Goal: Information Seeking & Learning: Learn about a topic

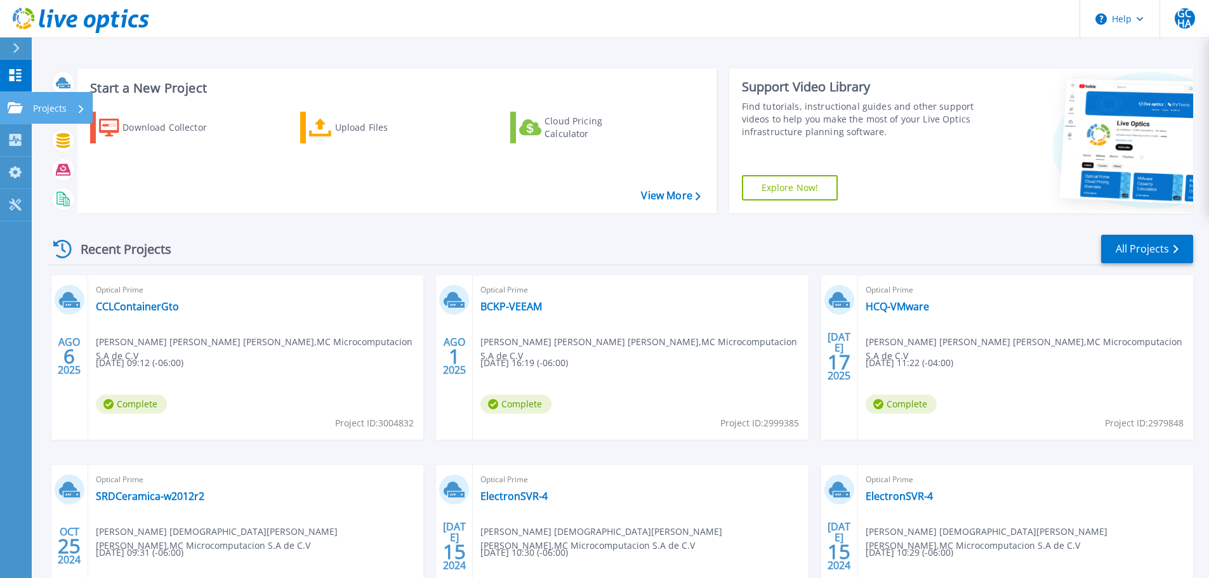
click at [28, 108] on link "Projects Projects" at bounding box center [16, 108] width 32 height 32
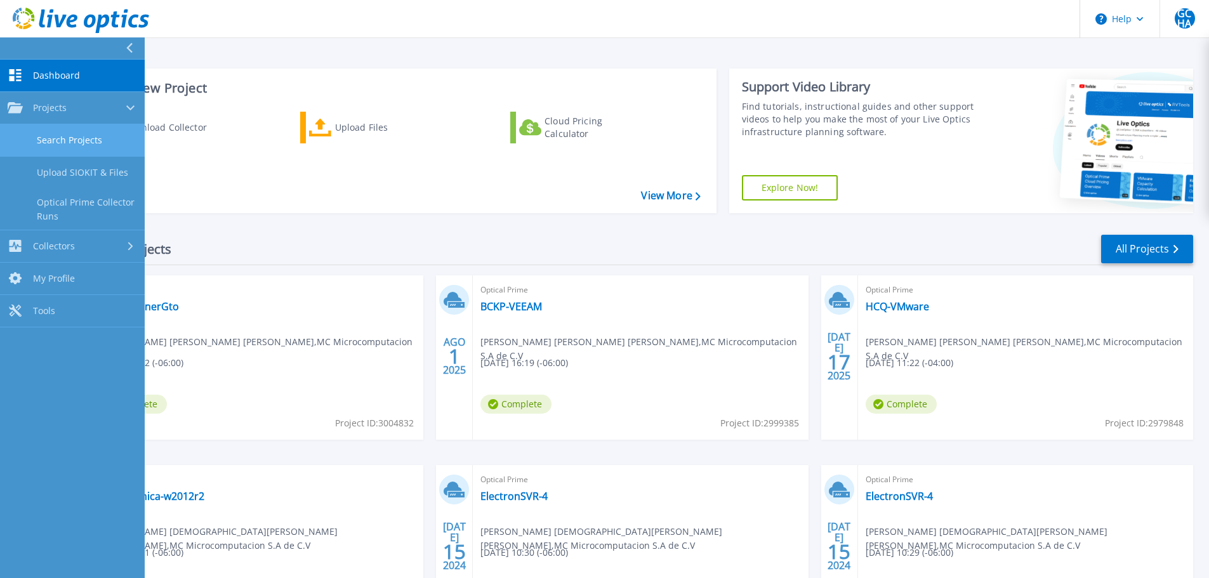
click at [72, 136] on link "Search Projects" at bounding box center [72, 140] width 145 height 32
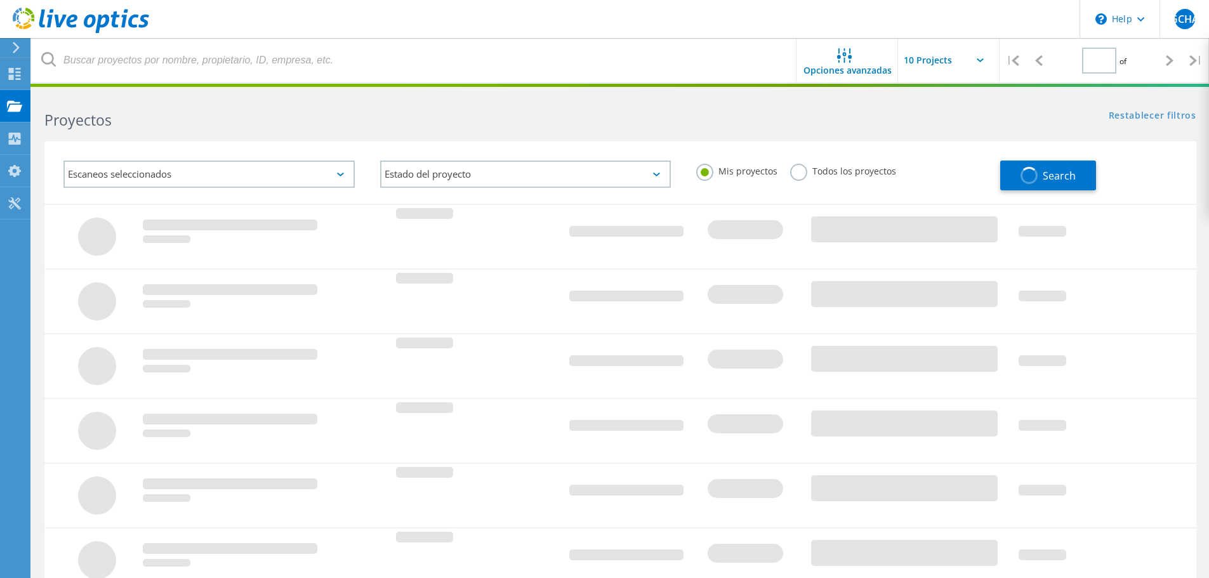
type input "1"
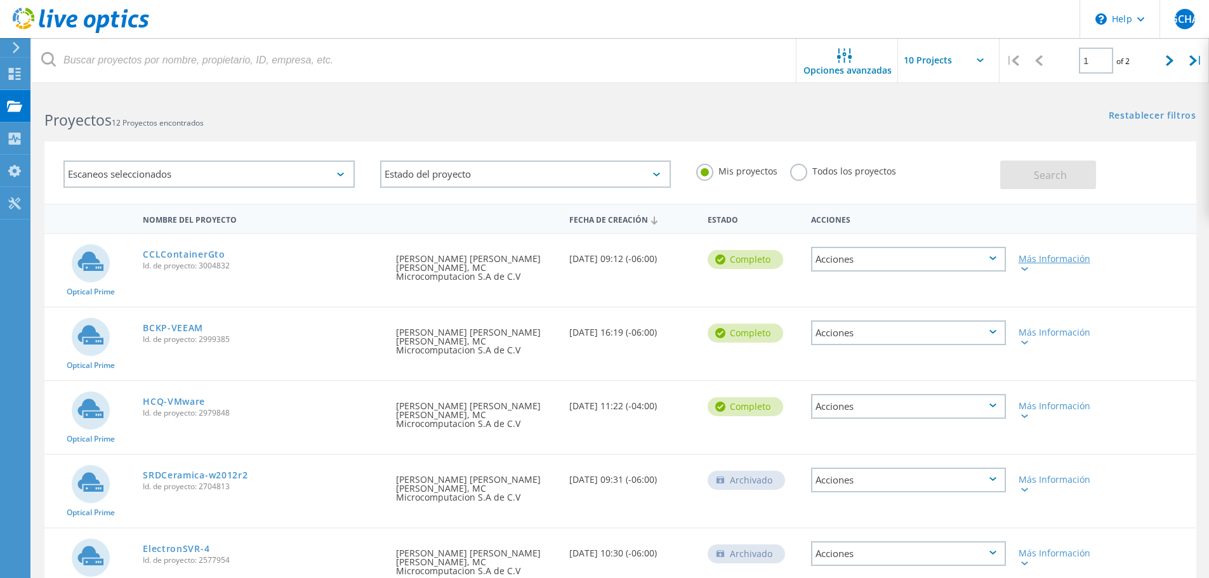
click at [1021, 268] on icon at bounding box center [1024, 269] width 7 height 4
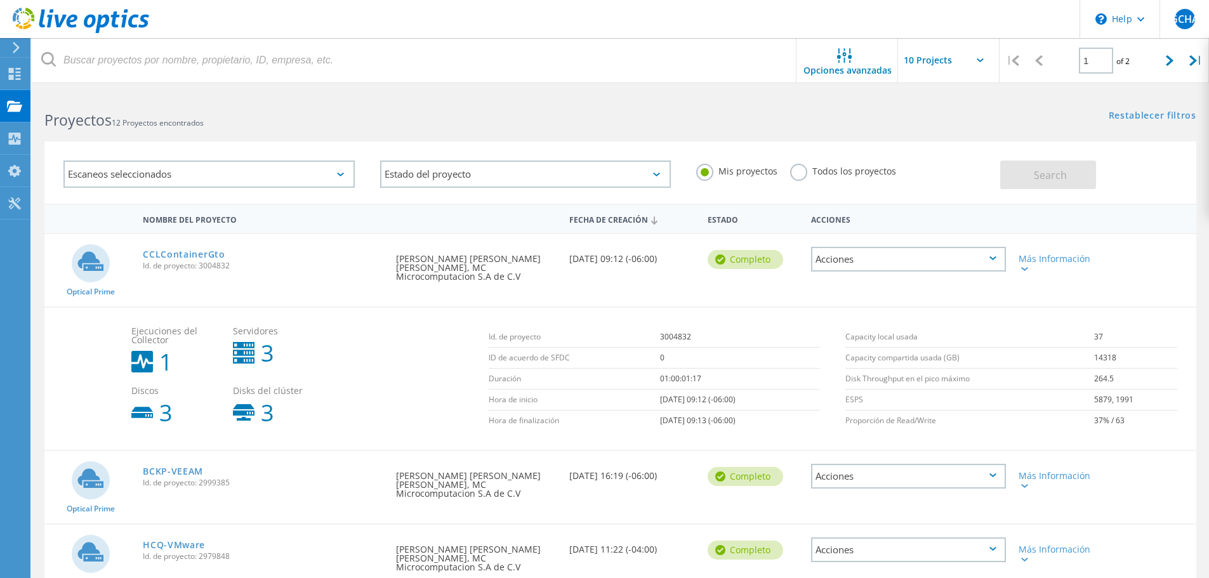
click at [1000, 264] on div "Acciones" at bounding box center [908, 259] width 195 height 25
click at [876, 248] on div "Detalles del proyecto" at bounding box center [909, 250] width 192 height 20
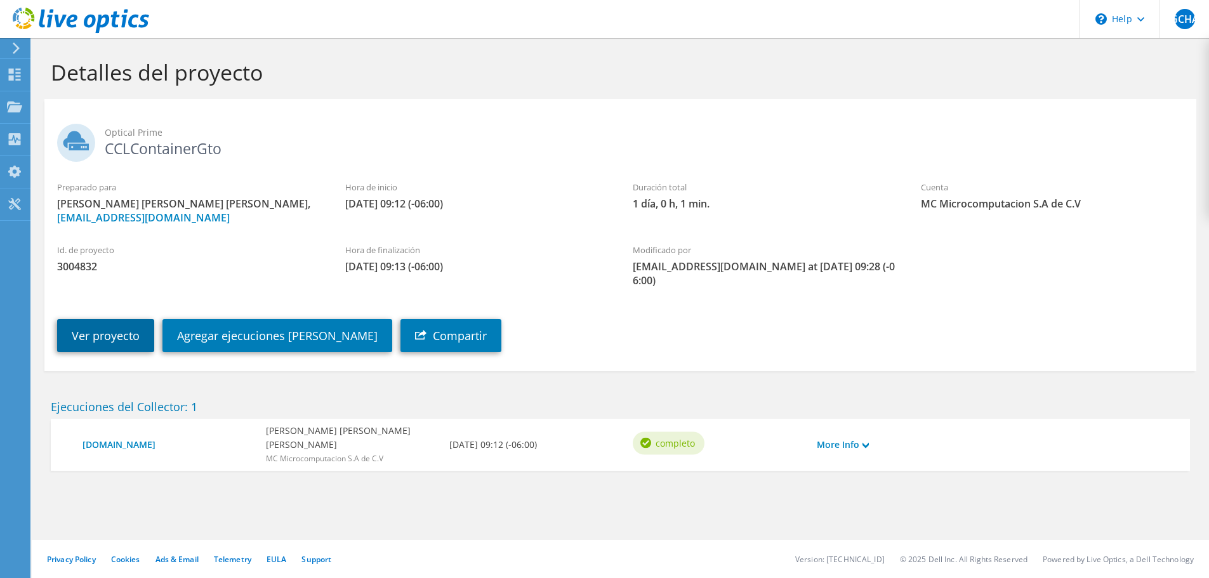
click at [102, 343] on link "Ver proyecto" at bounding box center [105, 335] width 97 height 33
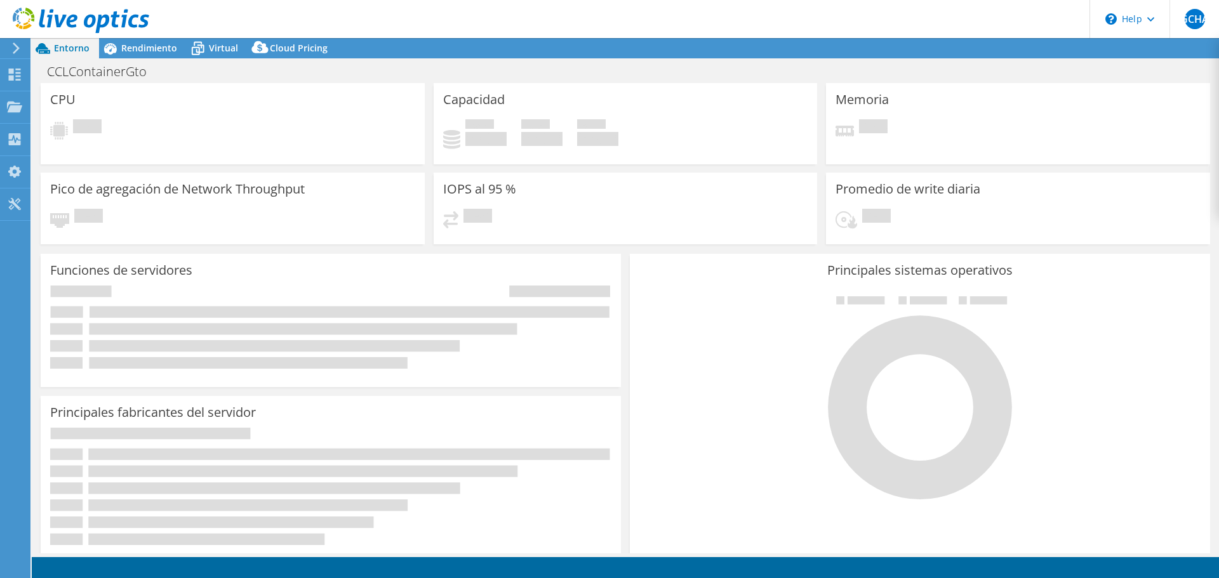
select select "USD"
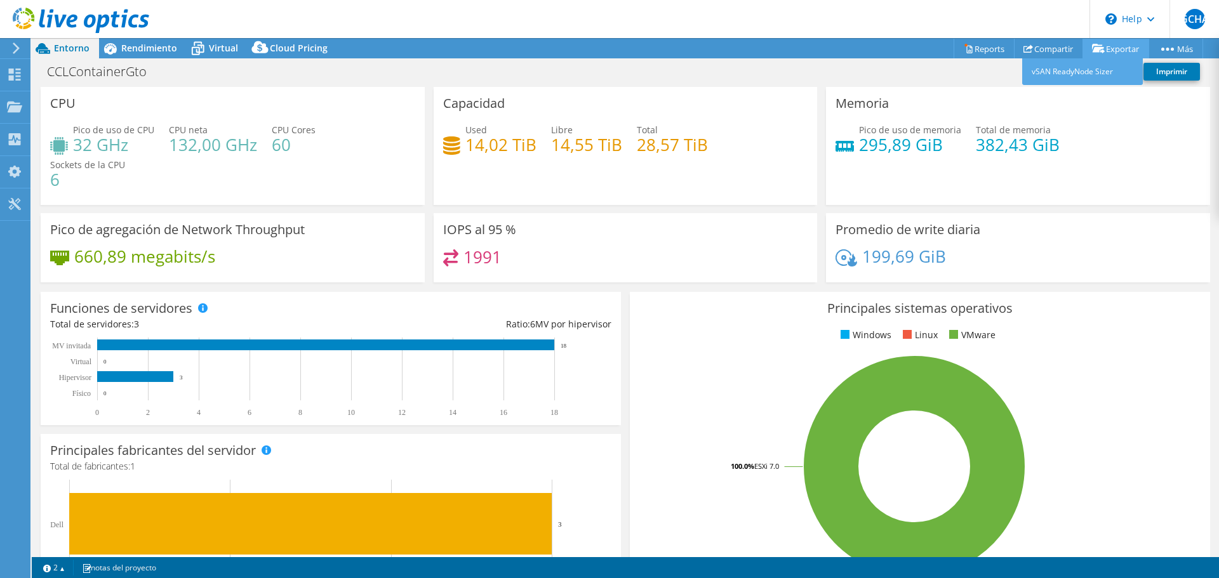
click at [1120, 50] on link "Exportar" at bounding box center [1115, 49] width 67 height 20
click at [989, 54] on link "Reports" at bounding box center [983, 49] width 61 height 20
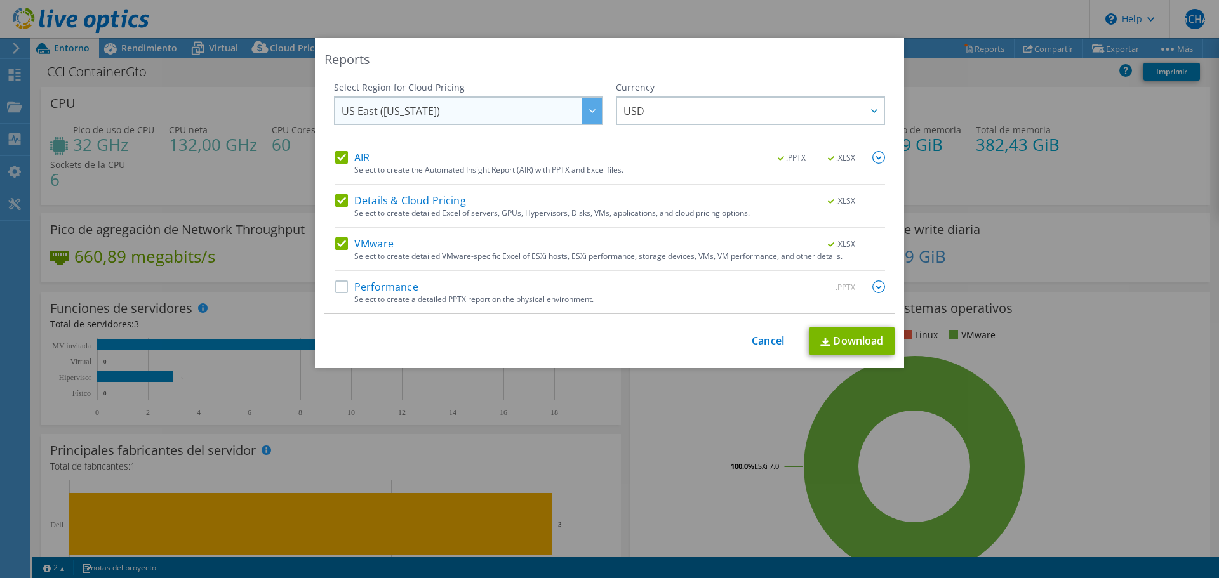
click at [571, 110] on span "US East (Virginia)" at bounding box center [472, 111] width 260 height 26
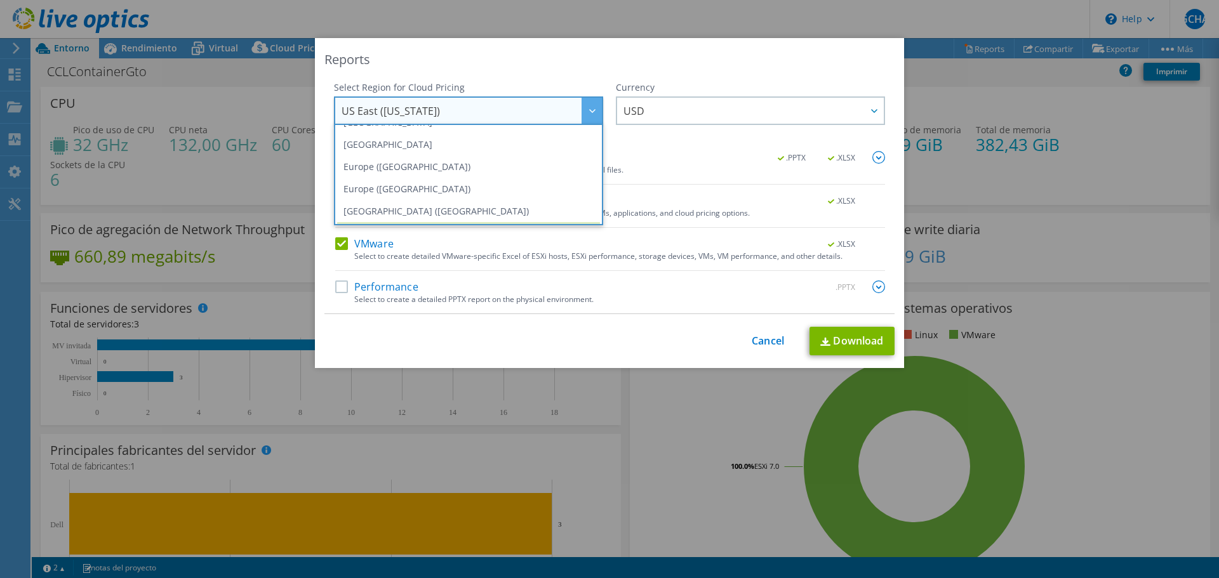
scroll to position [171, 0]
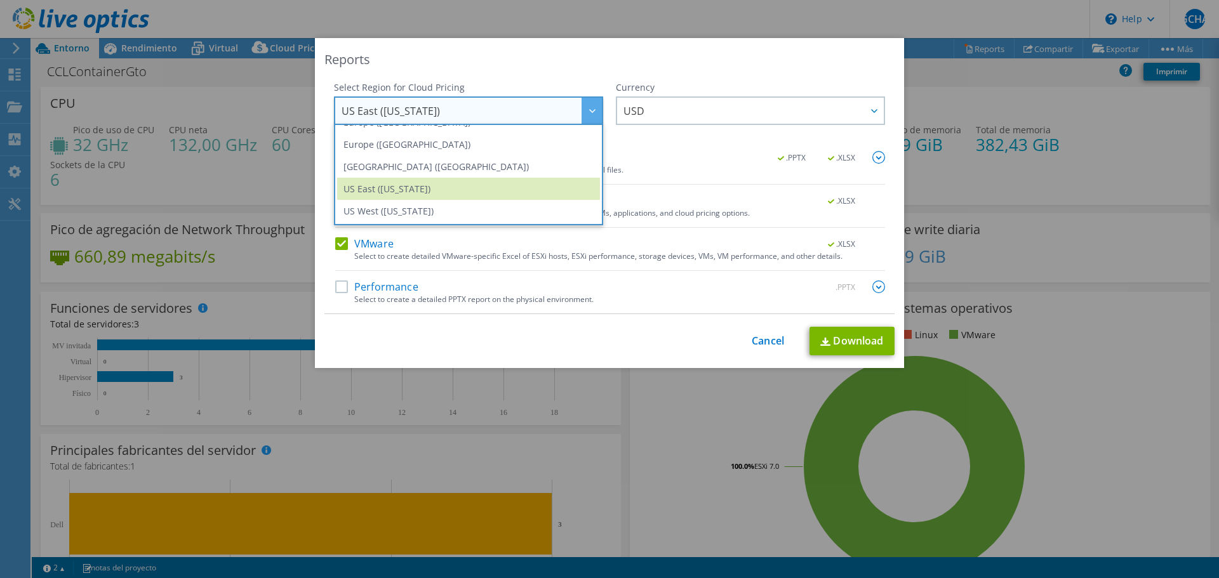
click at [746, 154] on div "AIR .PPTX .XLSX" at bounding box center [610, 158] width 550 height 15
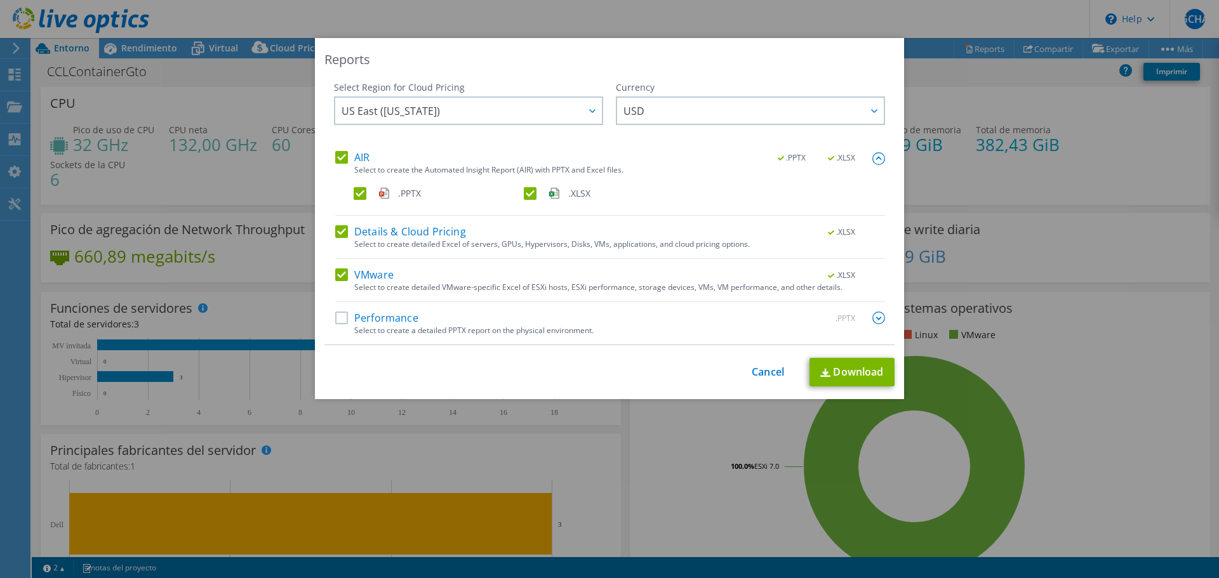
click at [720, 146] on div "Currency ARS AUD BRL CAD CHF CLP CNY DKK EUR GBP HKD HUF INR JPY MXN MYR NOK NZ…" at bounding box center [750, 116] width 269 height 70
click at [336, 156] on label "AIR" at bounding box center [352, 157] width 34 height 13
click at [0, 0] on input "AIR" at bounding box center [0, 0] width 0 height 0
click at [469, 233] on div "Details & Cloud Pricing .XLSX" at bounding box center [610, 232] width 550 height 15
click at [486, 223] on div "AIR .PPTX .XLSX Select to create the Automated Insight Report (AIR) with PPTX a…" at bounding box center [610, 248] width 550 height 194
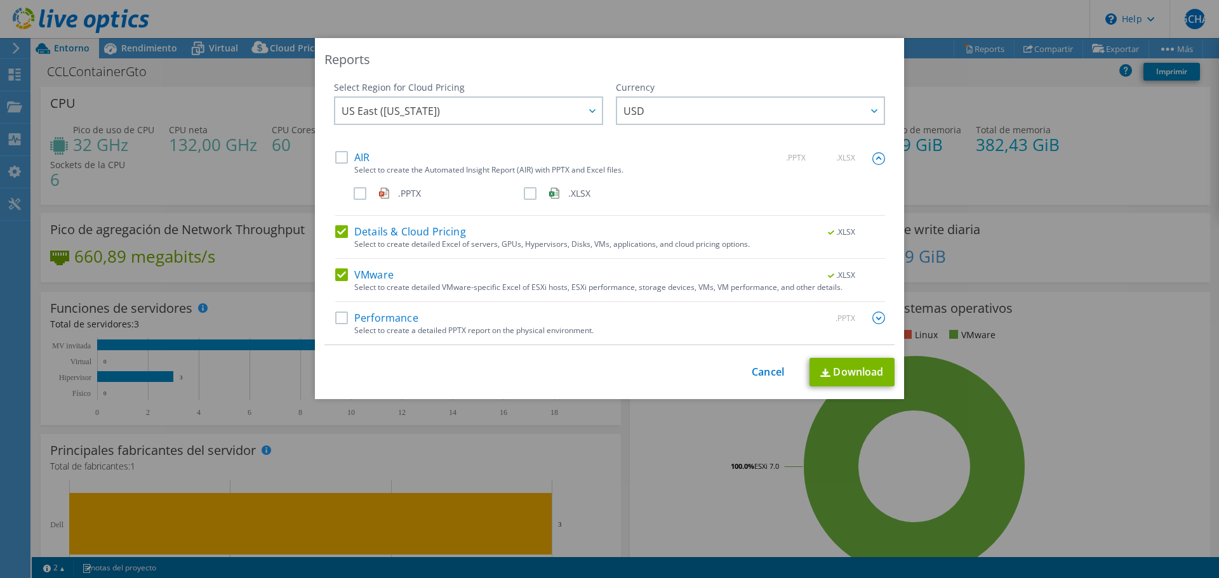
click at [846, 236] on span ".XLSX" at bounding box center [842, 232] width 48 height 9
click at [343, 161] on label "AIR" at bounding box center [352, 157] width 34 height 13
click at [0, 0] on input "AIR" at bounding box center [0, 0] width 0 height 0
click at [868, 322] on div ".PPTX" at bounding box center [849, 319] width 74 height 14
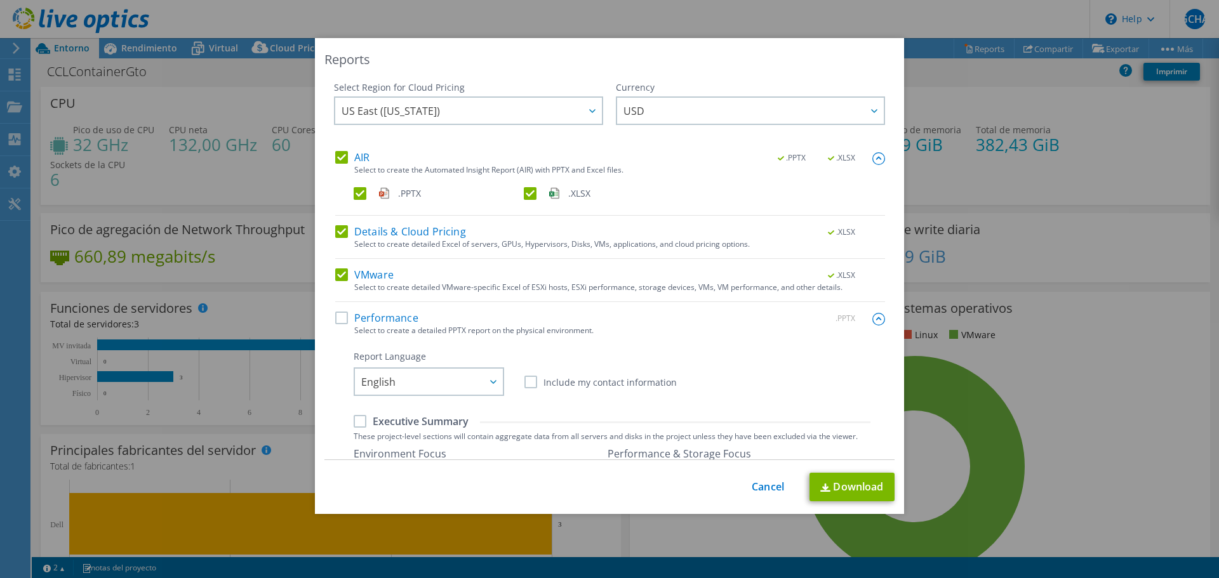
click at [340, 319] on label "Performance" at bounding box center [376, 318] width 83 height 13
click at [0, 0] on input "Performance" at bounding box center [0, 0] width 0 height 0
drag, startPoint x: 434, startPoint y: 397, endPoint x: 441, endPoint y: 389, distance: 10.8
click at [434, 396] on div "English English Deutsch Español Français Italiano Polski Português Русский 한국어 …" at bounding box center [429, 384] width 150 height 32
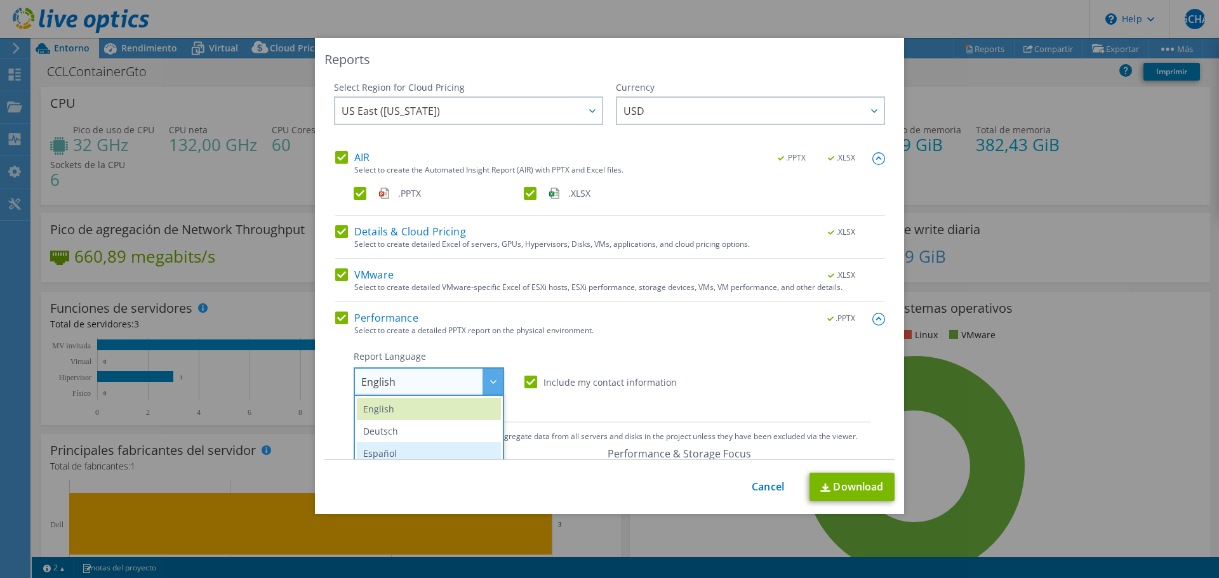
click at [401, 451] on li "Español" at bounding box center [429, 453] width 144 height 22
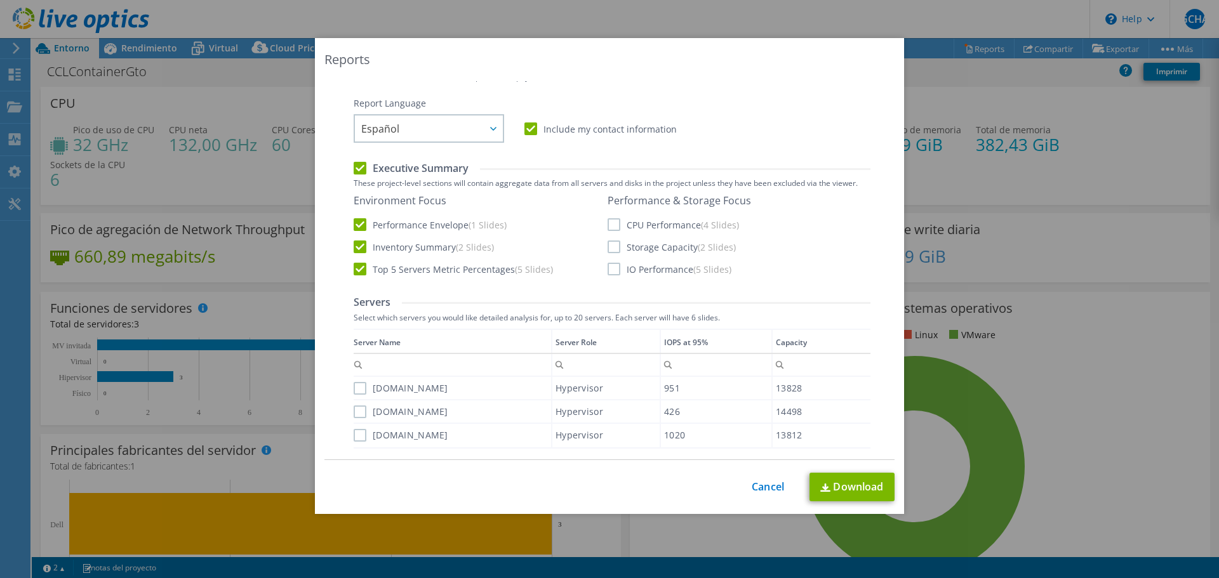
scroll to position [254, 0]
click at [613, 225] on label "CPU Performance (4 Slides)" at bounding box center [672, 224] width 131 height 13
click at [0, 0] on input "CPU Performance (4 Slides)" at bounding box center [0, 0] width 0 height 0
click at [611, 248] on label "Storage Capacity (2 Slides)" at bounding box center [671, 246] width 128 height 13
click at [0, 0] on input "Storage Capacity (2 Slides)" at bounding box center [0, 0] width 0 height 0
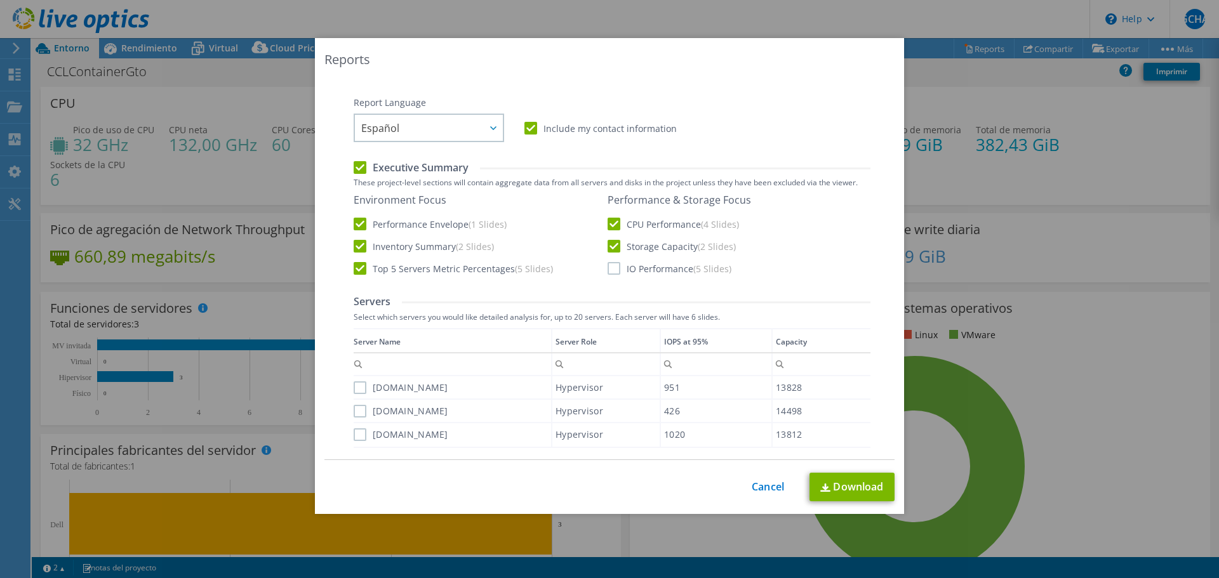
click at [609, 274] on label "IO Performance (5 Slides)" at bounding box center [669, 268] width 124 height 13
click at [0, 0] on input "IO Performance (5 Slides)" at bounding box center [0, 0] width 0 height 0
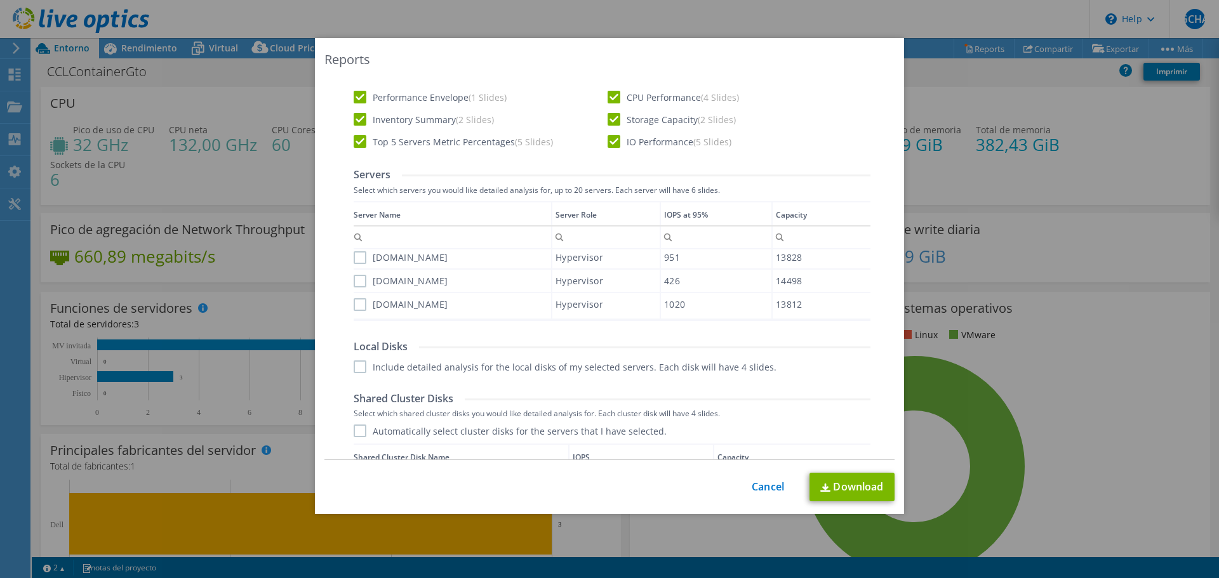
scroll to position [444, 0]
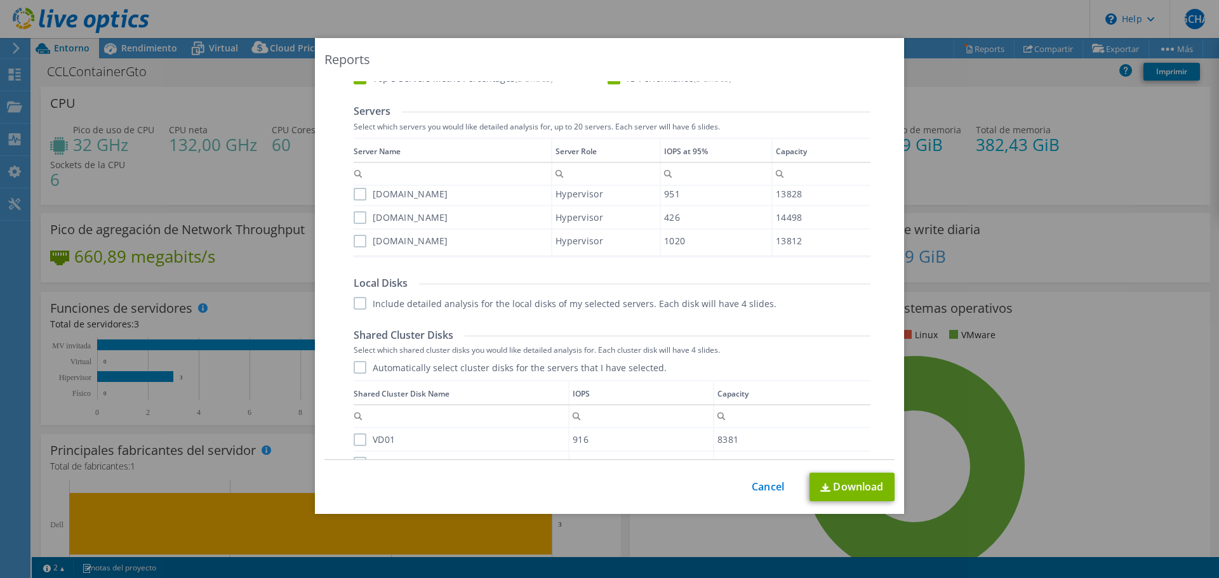
click at [357, 196] on label "[DOMAIN_NAME]" at bounding box center [401, 194] width 95 height 13
click at [0, 0] on input "[DOMAIN_NAME]" at bounding box center [0, 0] width 0 height 0
click at [355, 225] on div "gjtsrv10.cclcontainer.cclind.net" at bounding box center [452, 217] width 197 height 22
click at [357, 226] on div "gjtsrv10.cclcontainer.cclind.net" at bounding box center [452, 217] width 197 height 22
click at [359, 216] on label "gjtsrv10.cclcontainer.cclind.net" at bounding box center [401, 217] width 95 height 13
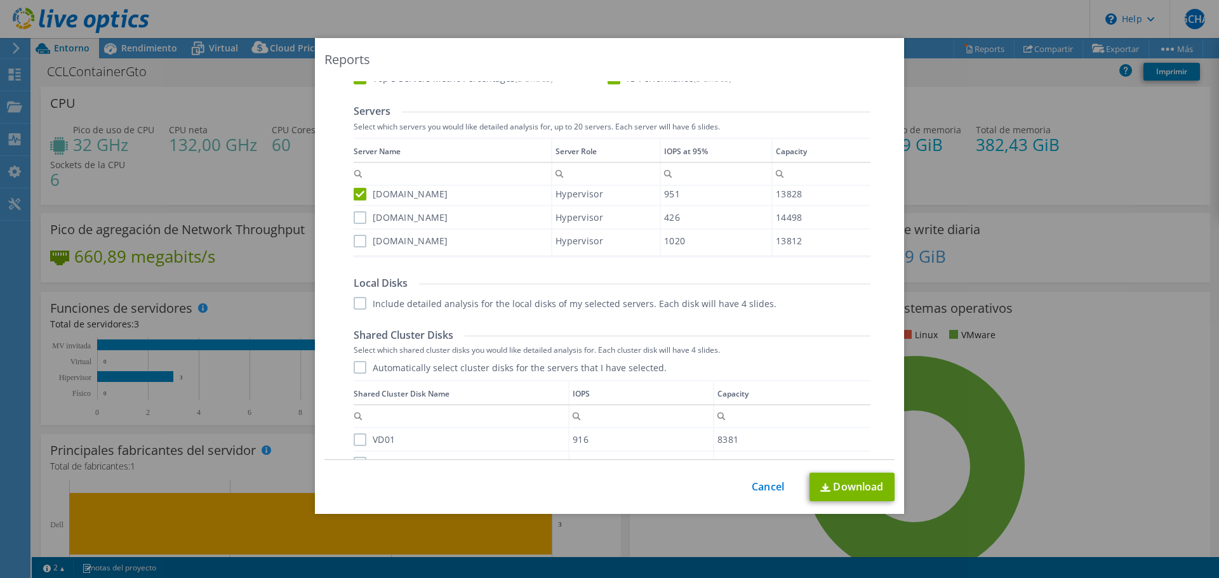
click at [0, 0] on input "gjtsrv10.cclcontainer.cclind.net" at bounding box center [0, 0] width 0 height 0
click at [359, 237] on label "gjtsrv08.cclcontainer.cclind.net" at bounding box center [401, 241] width 95 height 13
click at [0, 0] on input "gjtsrv08.cclcontainer.cclind.net" at bounding box center [0, 0] width 0 height 0
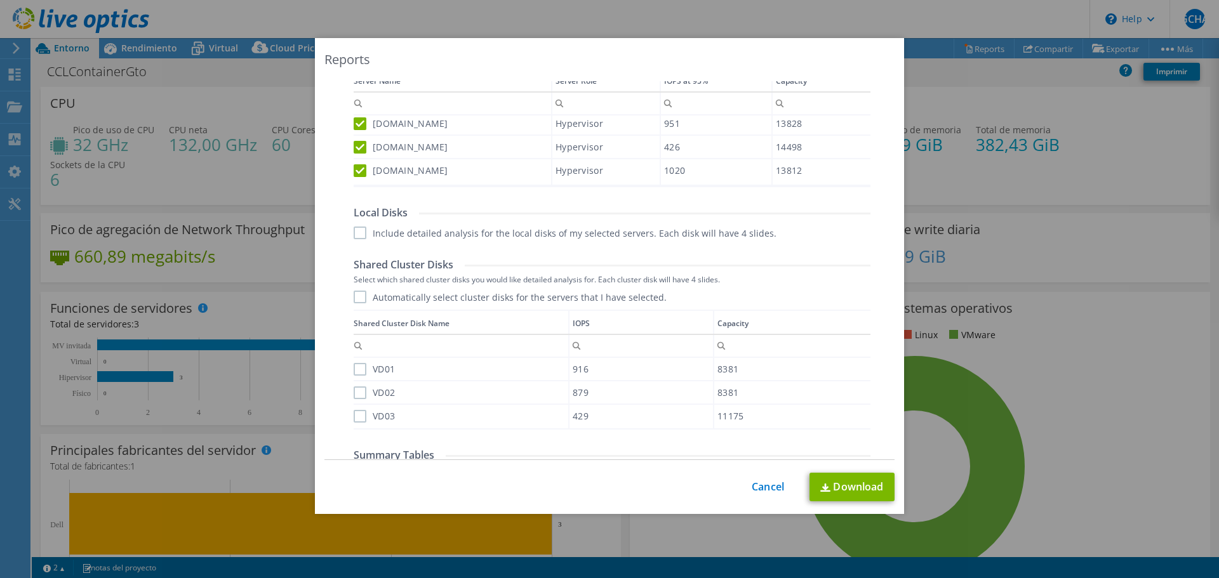
scroll to position [571, 0]
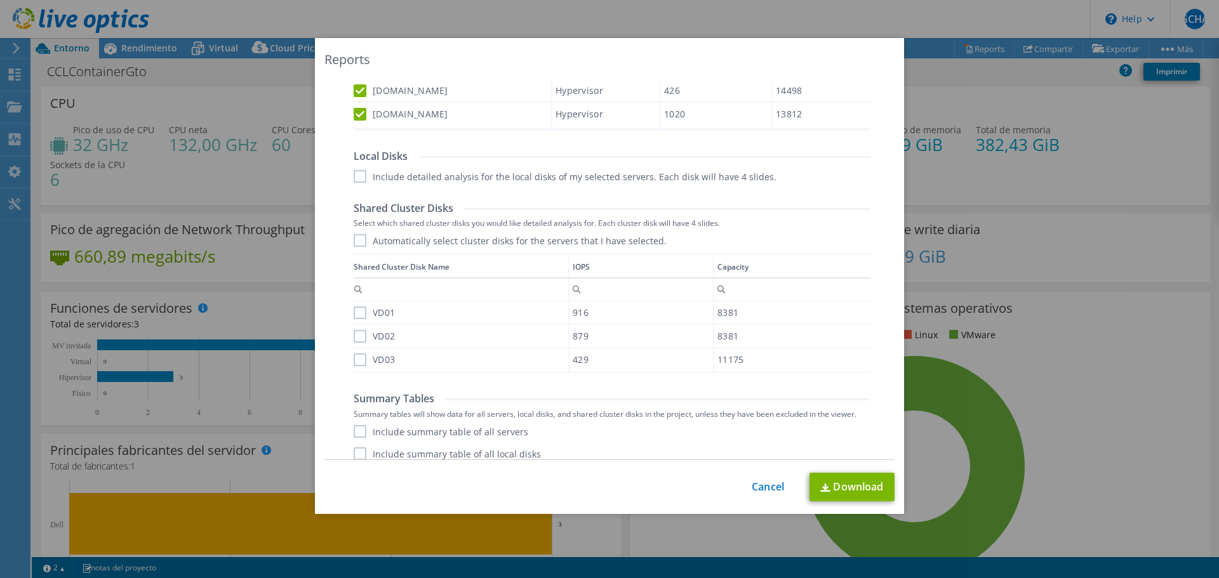
click at [355, 237] on label "Automatically select cluster disks for the servers that I have selected." at bounding box center [510, 240] width 313 height 13
click at [0, 0] on input "Automatically select cluster disks for the servers that I have selected." at bounding box center [0, 0] width 0 height 0
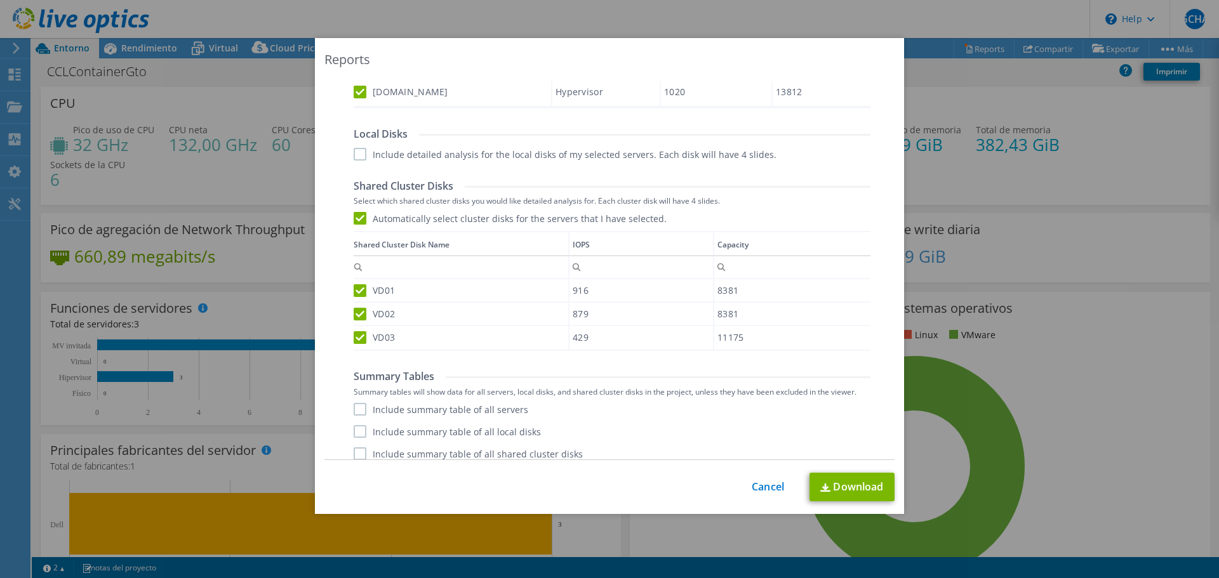
scroll to position [604, 0]
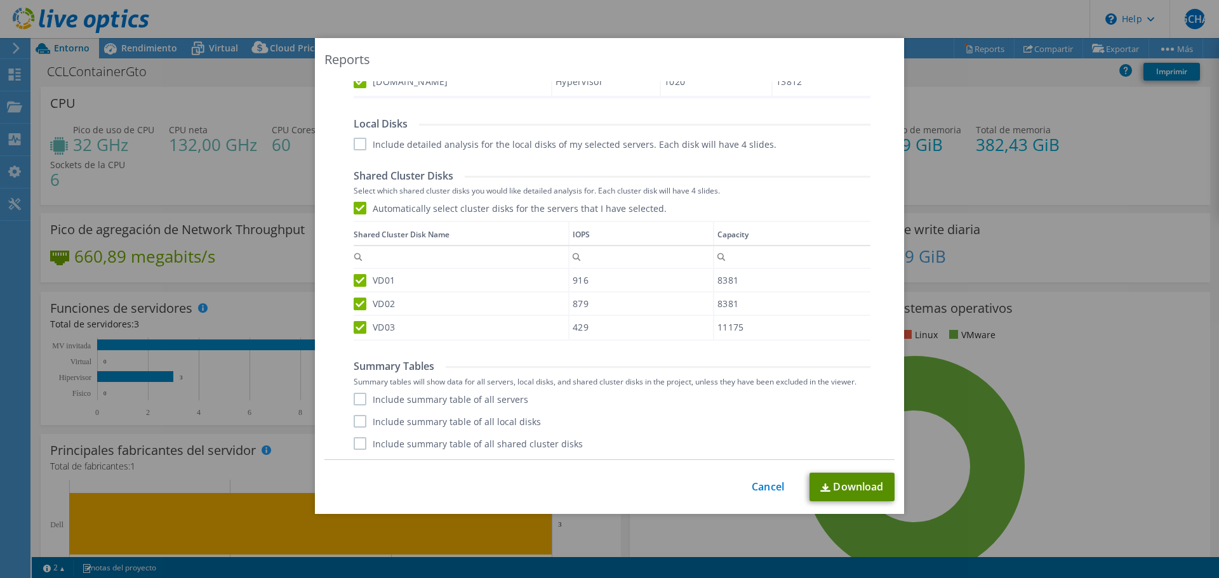
click at [855, 484] on link "Download" at bounding box center [851, 487] width 85 height 29
click at [771, 485] on link "Cancel" at bounding box center [768, 487] width 32 height 12
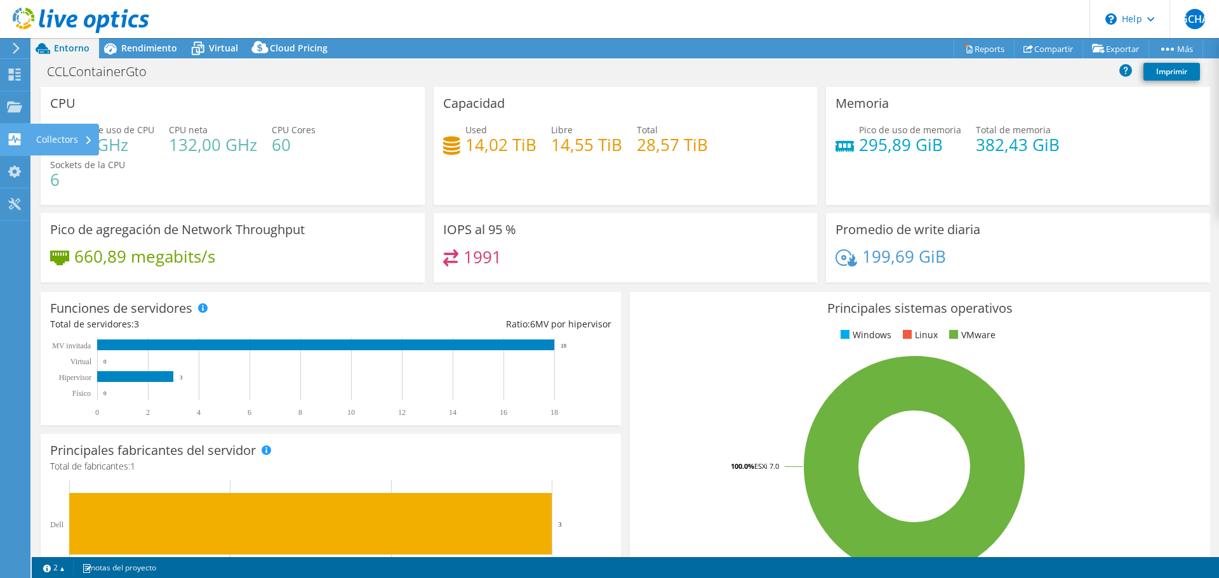
click at [17, 145] on use at bounding box center [15, 139] width 12 height 12
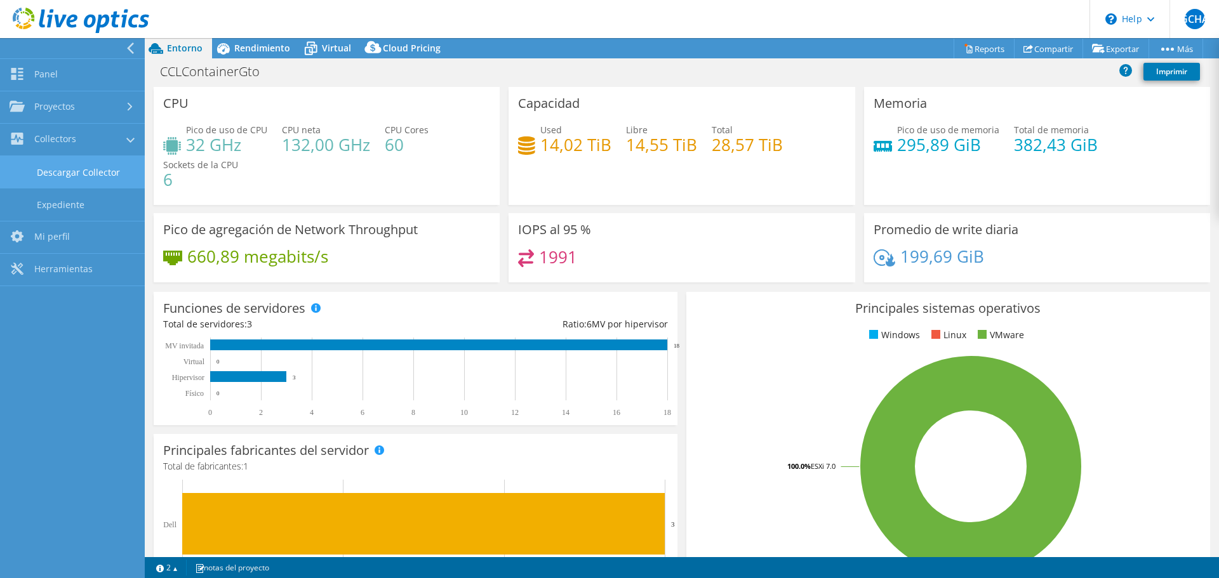
click at [90, 178] on link "Descargar Collector" at bounding box center [72, 172] width 145 height 32
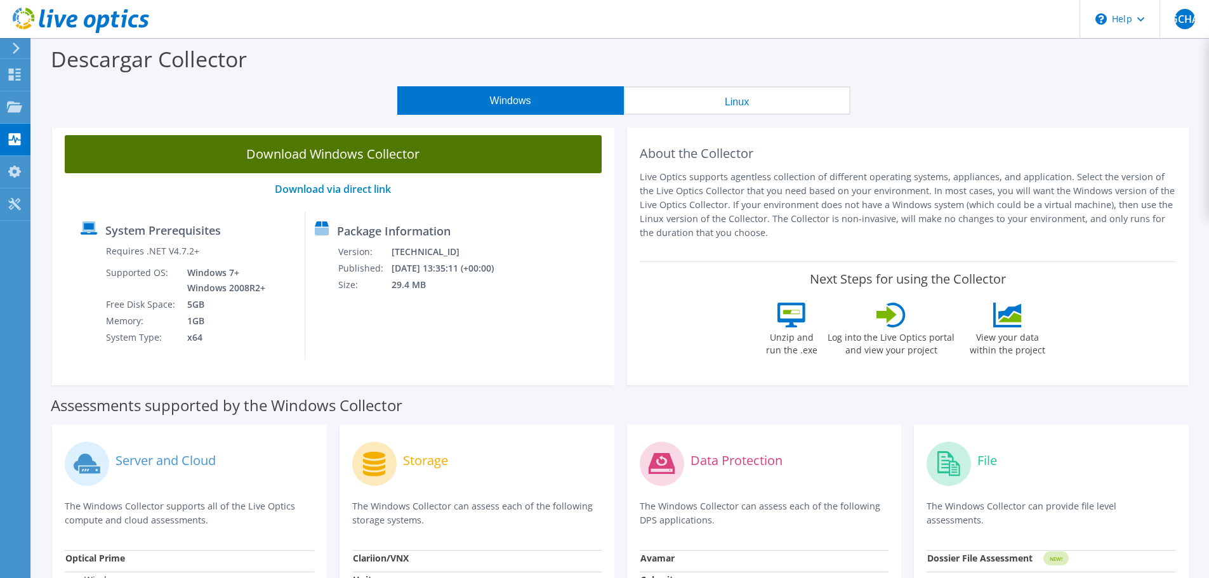
click at [404, 161] on link "Download Windows Collector" at bounding box center [333, 154] width 537 height 38
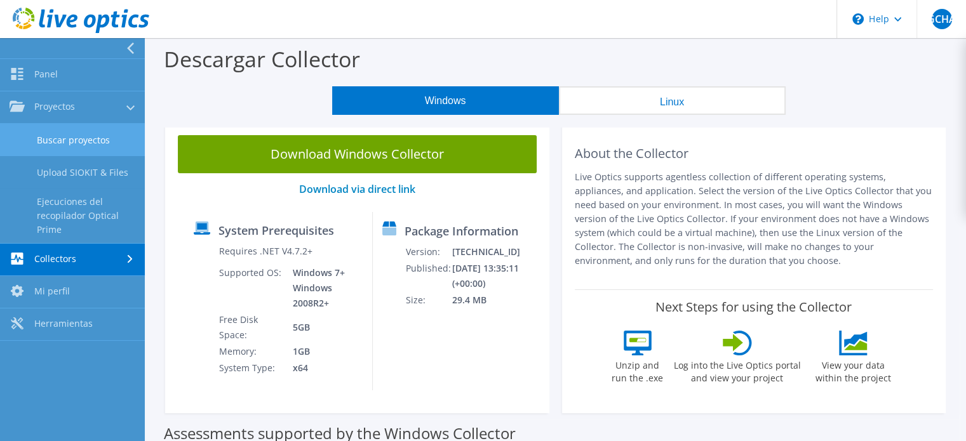
click at [74, 140] on link "Buscar proyectos" at bounding box center [72, 140] width 145 height 32
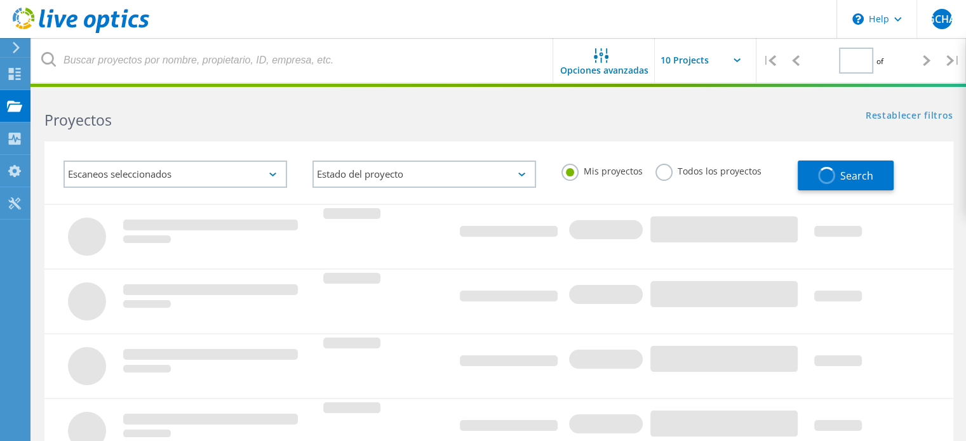
type input "1"
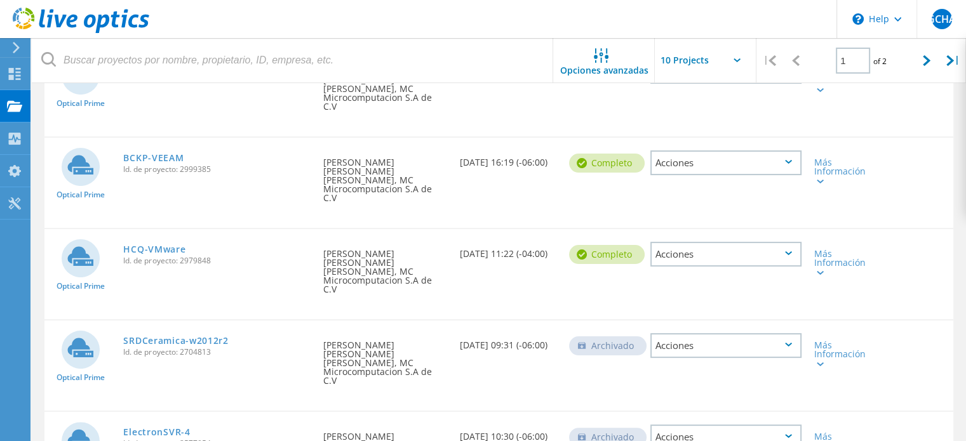
scroll to position [254, 0]
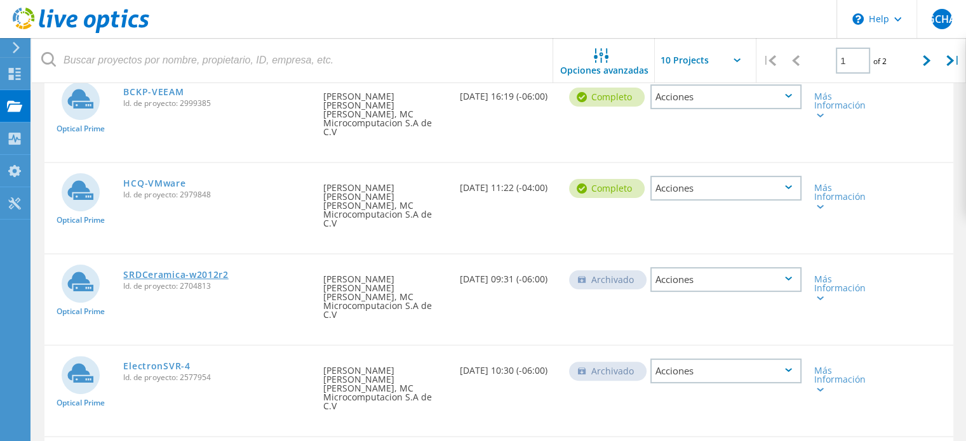
click at [186, 270] on link "SRDCeramica-w2012r2" at bounding box center [175, 274] width 105 height 9
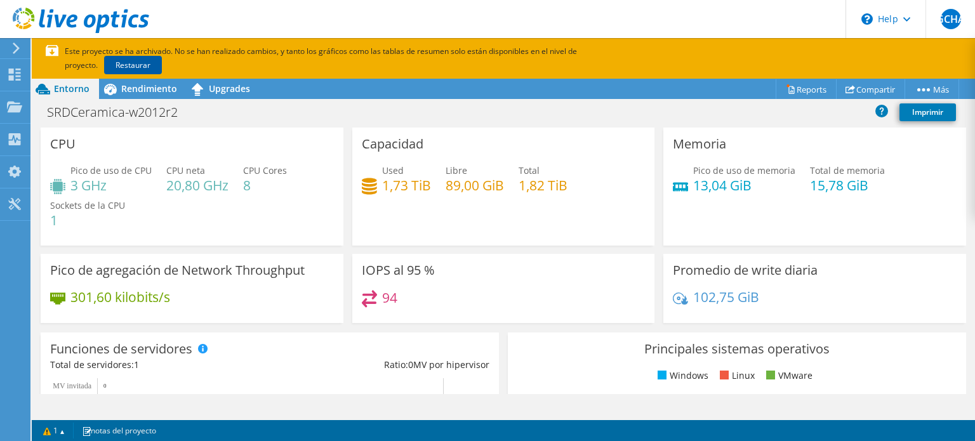
click at [121, 69] on link "Restaurar" at bounding box center [133, 65] width 58 height 18
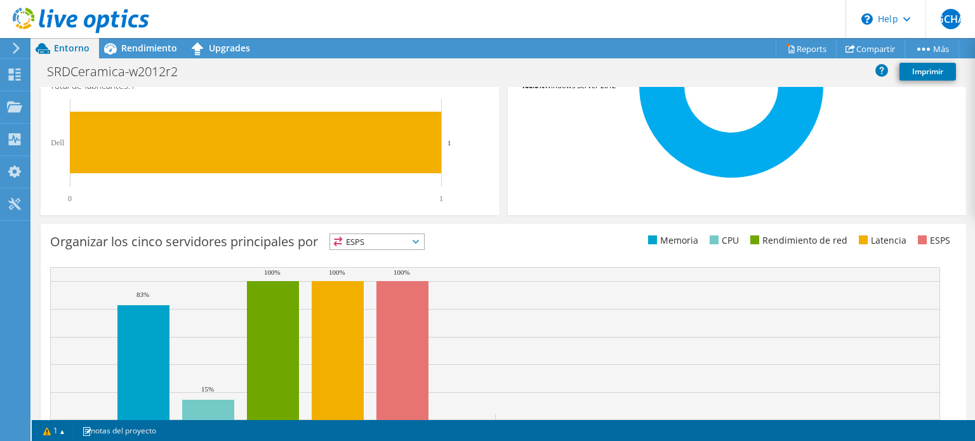
scroll to position [440, 0]
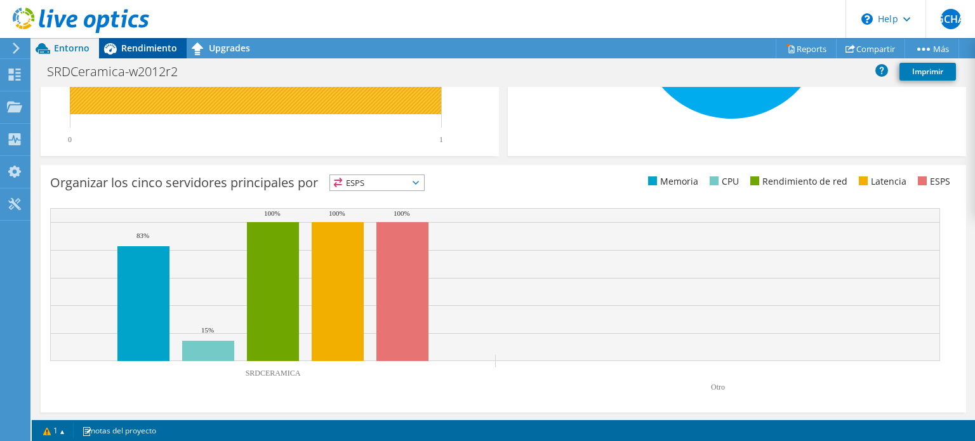
click at [126, 50] on span "Rendimiento" at bounding box center [149, 48] width 56 height 12
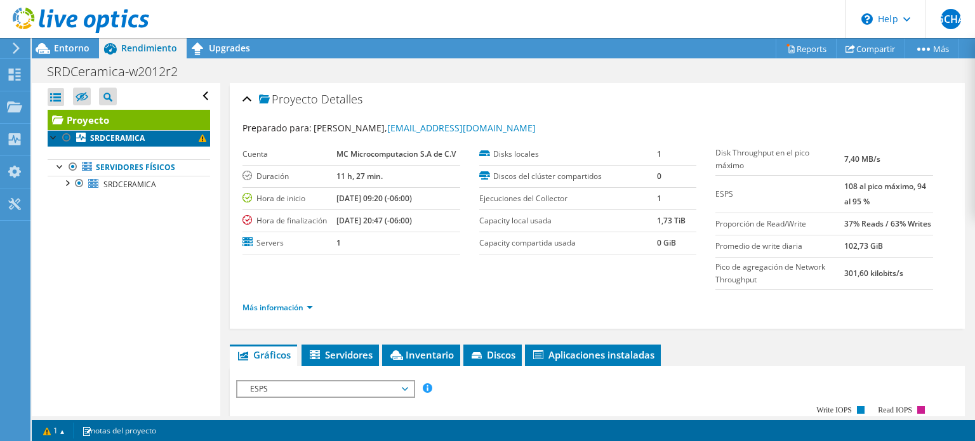
click at [119, 136] on b "SRDCERAMICA" at bounding box center [117, 138] width 55 height 11
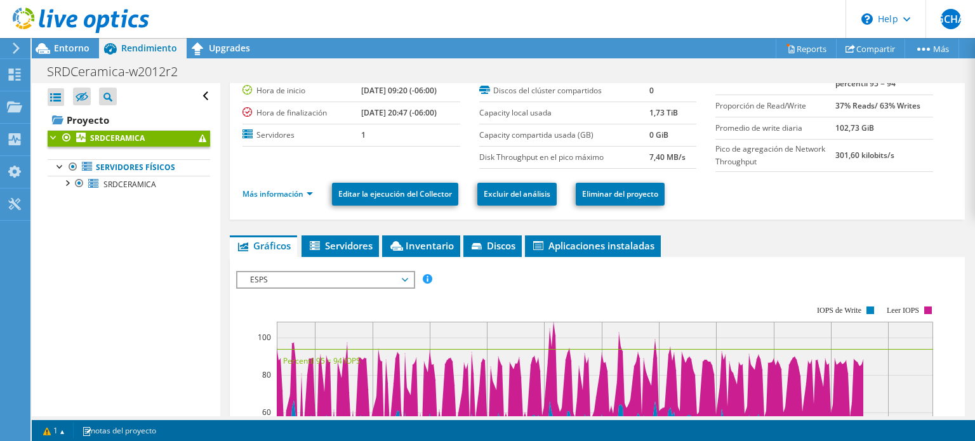
scroll to position [190, 0]
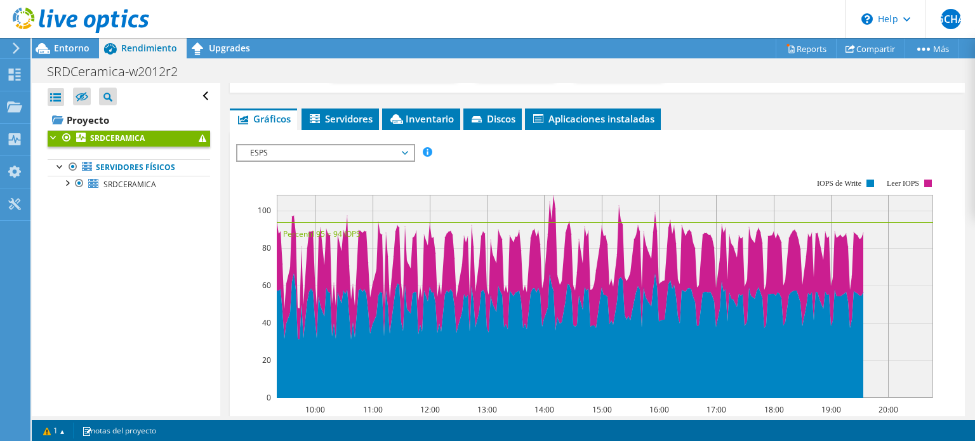
click at [368, 154] on span "ESPS" at bounding box center [325, 152] width 163 height 15
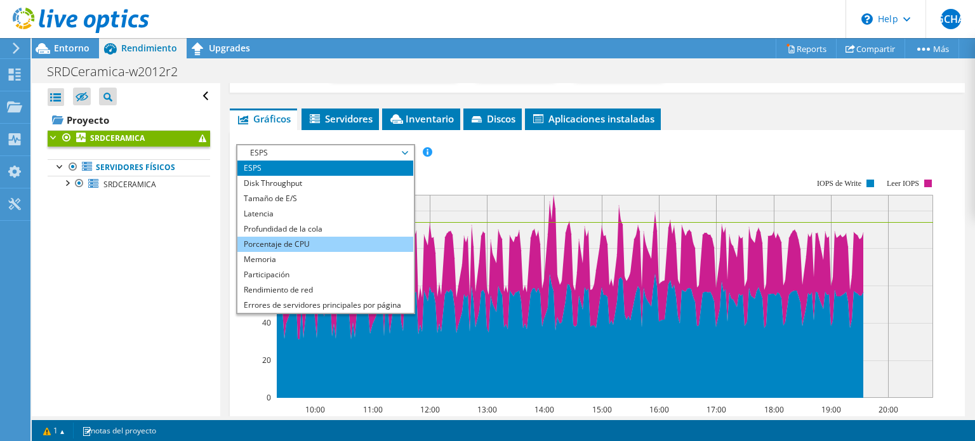
click at [309, 239] on li "Porcentaje de CPU" at bounding box center [325, 244] width 176 height 15
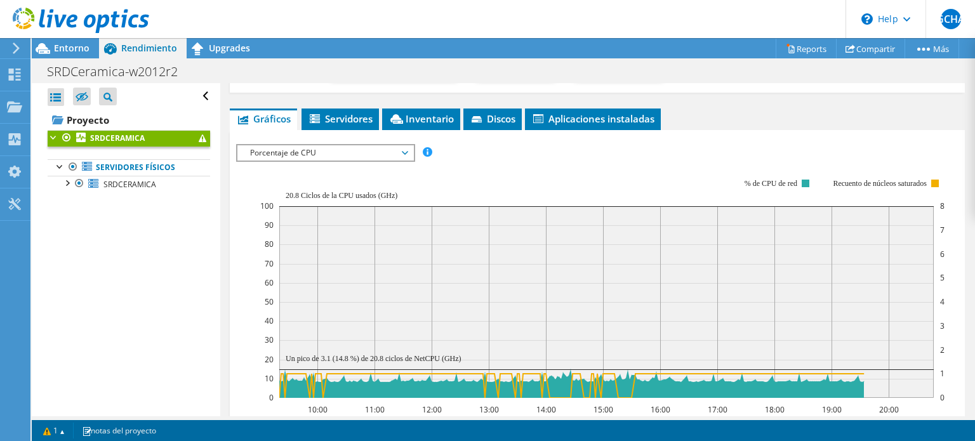
click at [376, 149] on span "Porcentaje de CPU" at bounding box center [325, 152] width 163 height 15
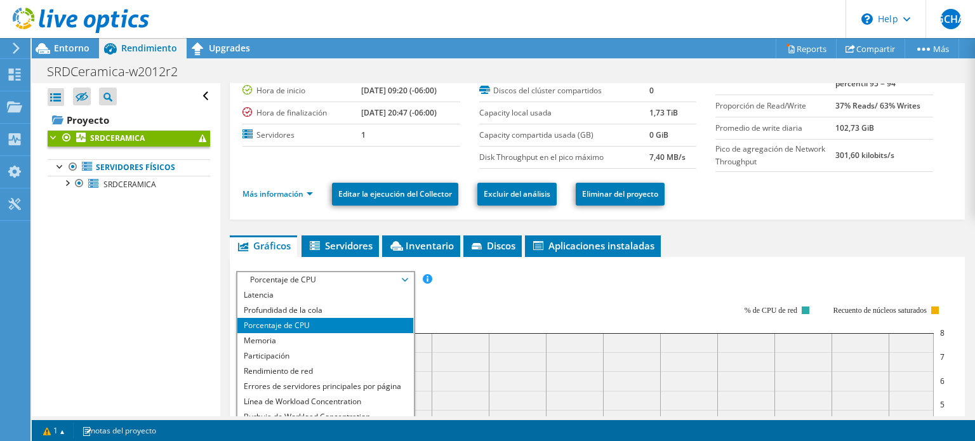
scroll to position [63, 0]
click at [556, 276] on div "ESPS Disk Throughput Tamaño de E/S Latencia Profundidad de la cola Porcentaje d…" at bounding box center [597, 279] width 722 height 17
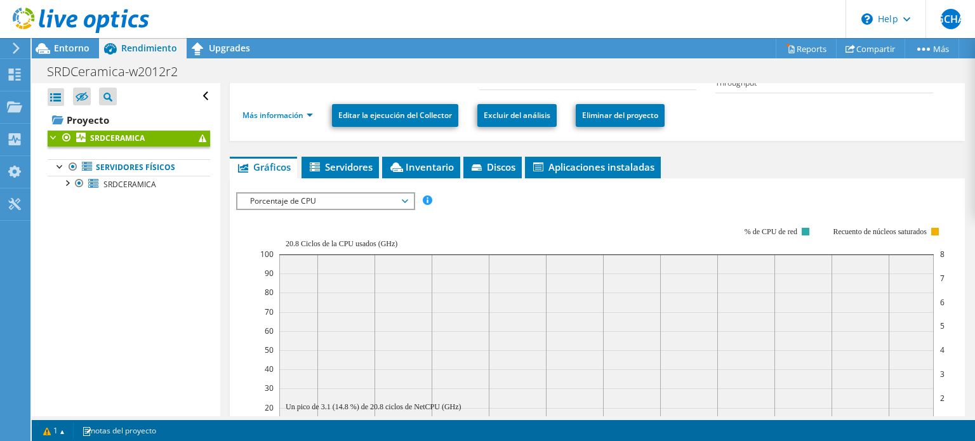
scroll to position [127, 0]
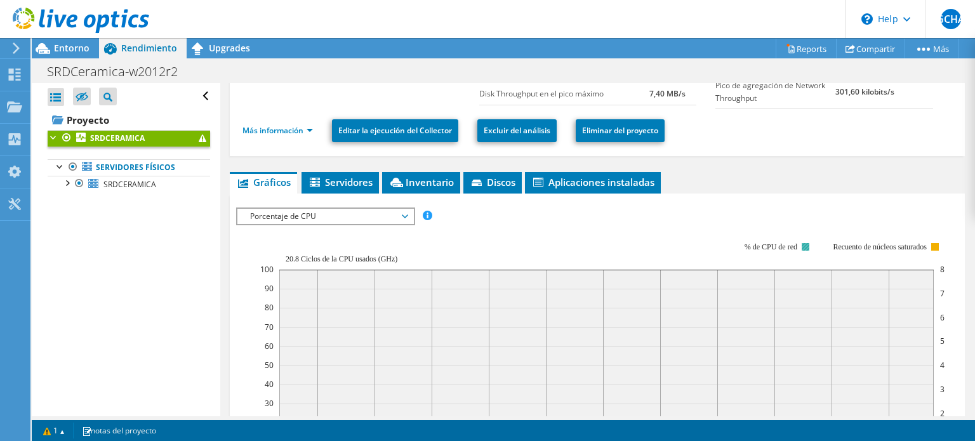
click at [806, 245] on rect at bounding box center [806, 247] width 8 height 8
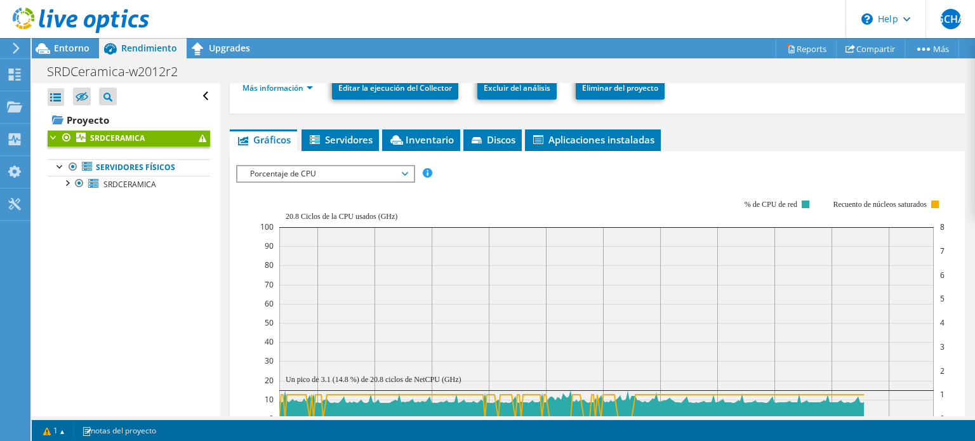
scroll to position [190, 0]
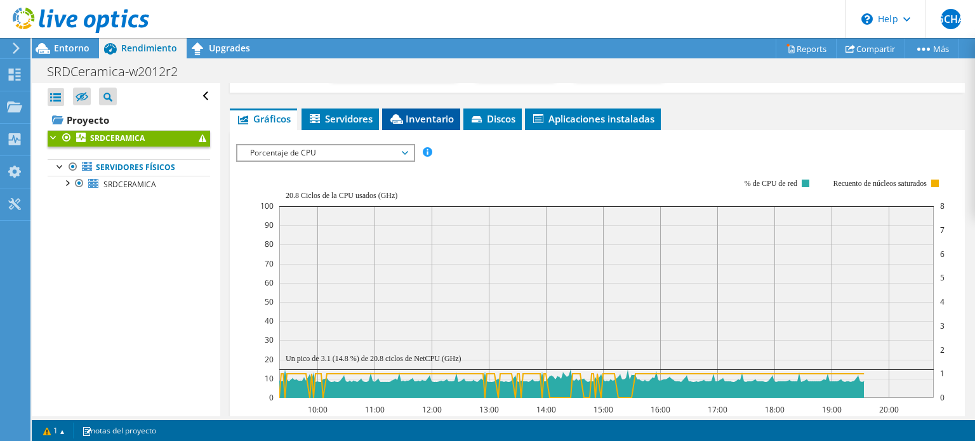
click at [416, 117] on span "Inventario" at bounding box center [420, 118] width 65 height 13
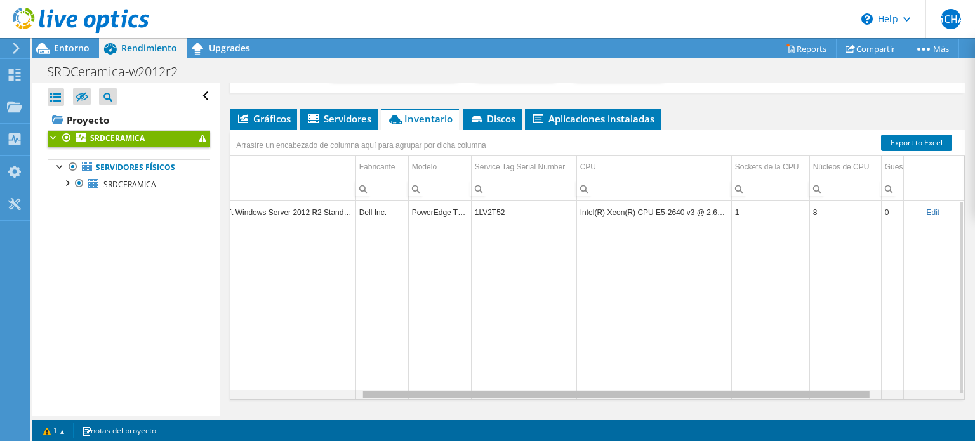
scroll to position [0, 216]
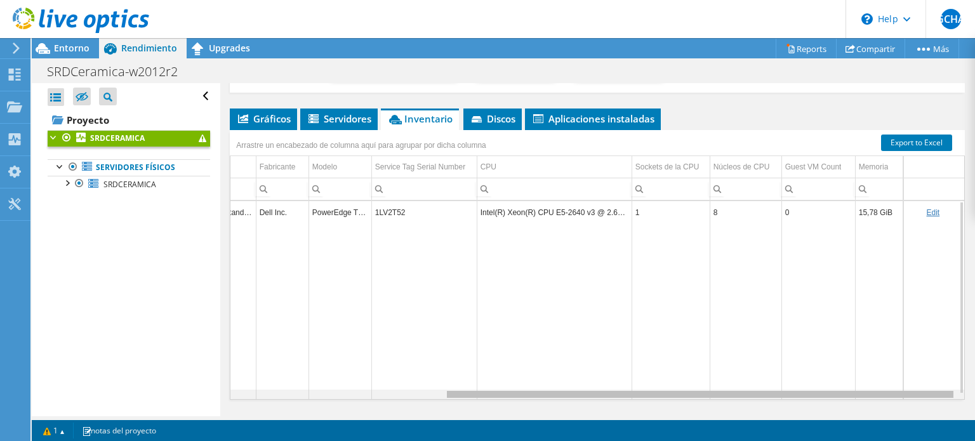
drag, startPoint x: 707, startPoint y: 393, endPoint x: 934, endPoint y: 337, distance: 234.0
click at [956, 377] on body "GCHA Usuario final Gerson Christi Hernandez Araiz ghernandez@microcomp.com.mx M…" at bounding box center [487, 220] width 975 height 441
drag, startPoint x: 719, startPoint y: 209, endPoint x: 708, endPoint y: 209, distance: 10.8
click at [710, 209] on td "8" at bounding box center [746, 211] width 72 height 22
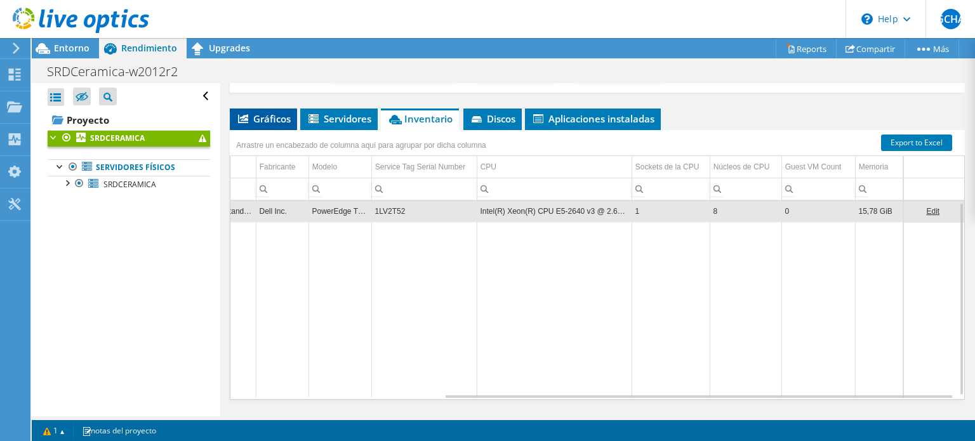
click at [284, 119] on span "Gráficos" at bounding box center [263, 118] width 55 height 13
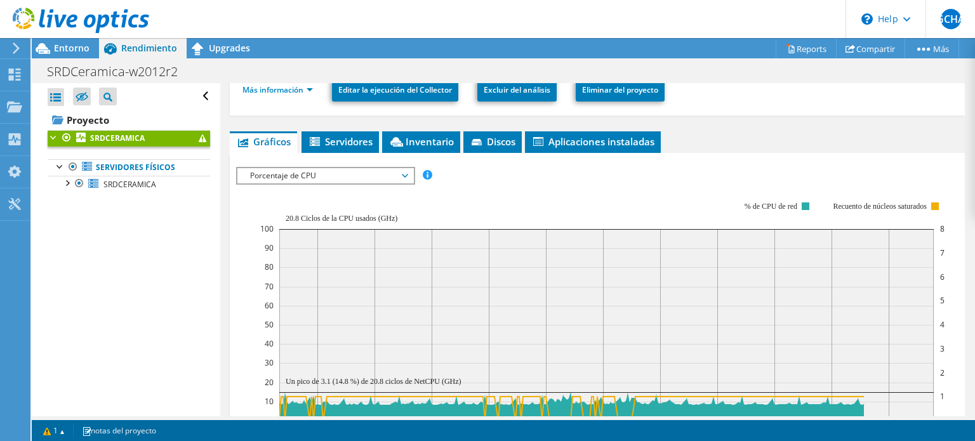
scroll to position [127, 0]
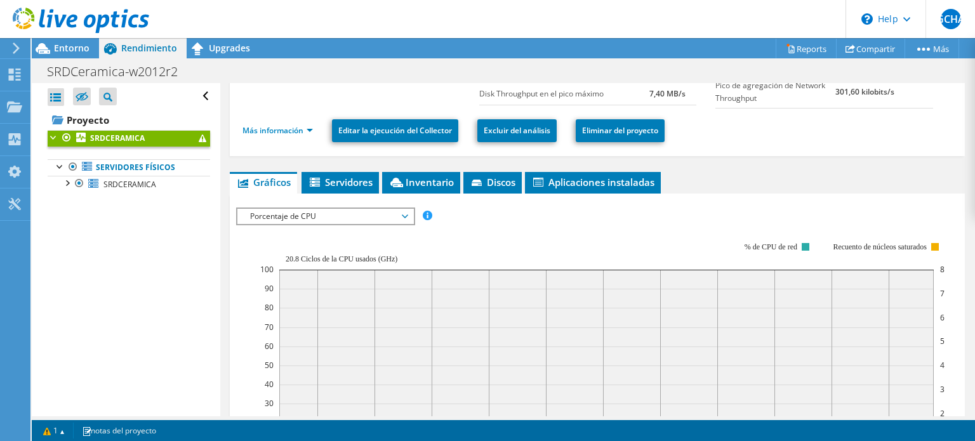
click at [342, 209] on span "Porcentaje de CPU" at bounding box center [325, 216] width 163 height 15
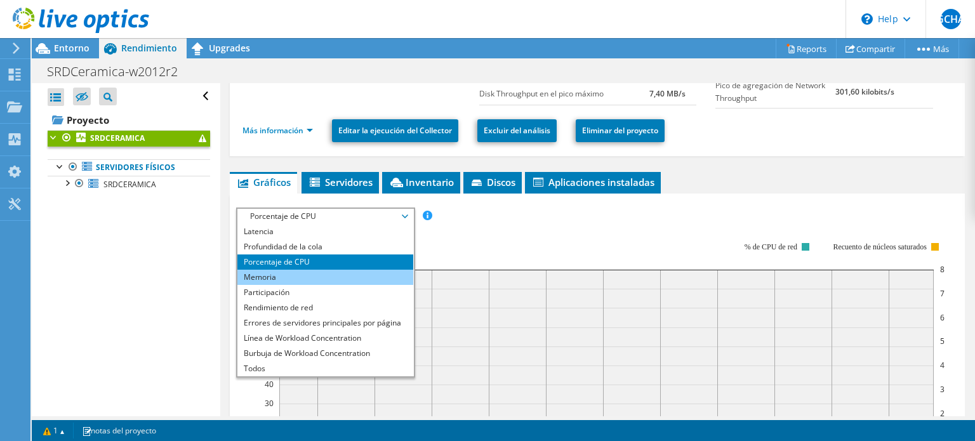
click at [335, 276] on li "Memoria" at bounding box center [325, 277] width 176 height 15
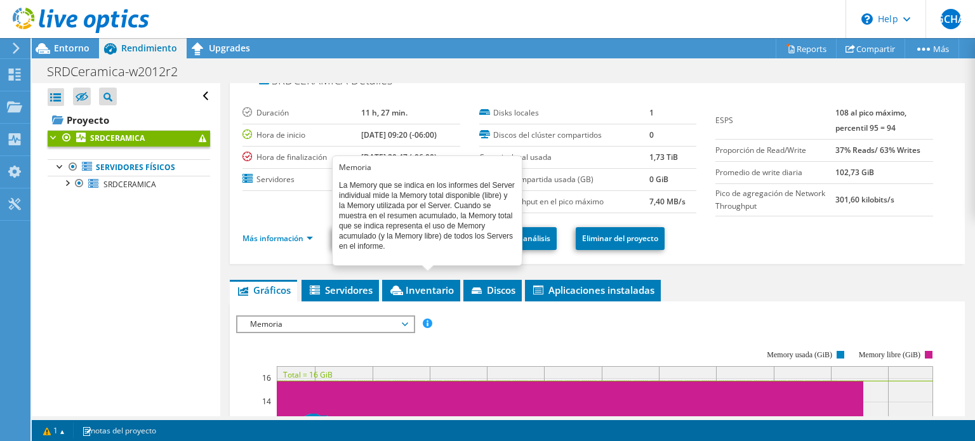
scroll to position [0, 0]
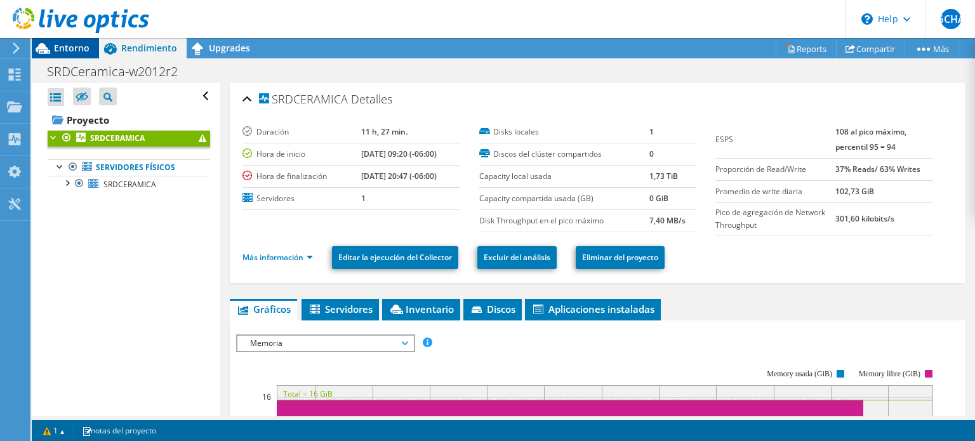
click at [52, 50] on icon at bounding box center [43, 48] width 22 height 22
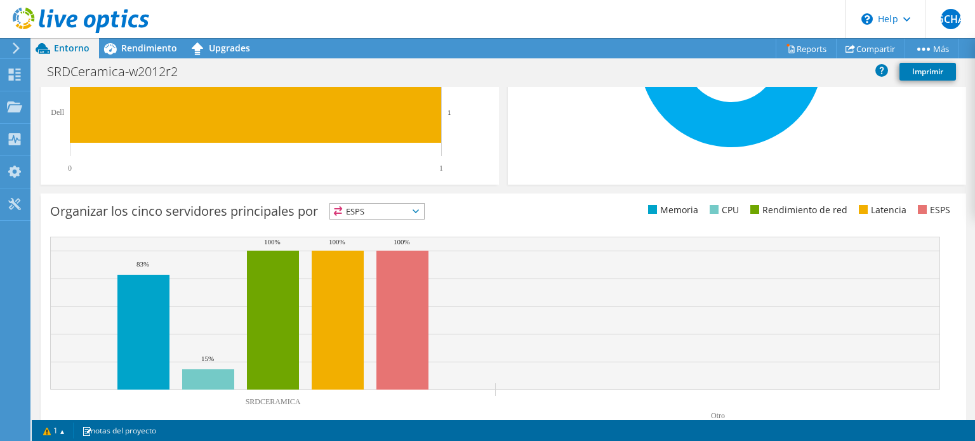
scroll to position [440, 0]
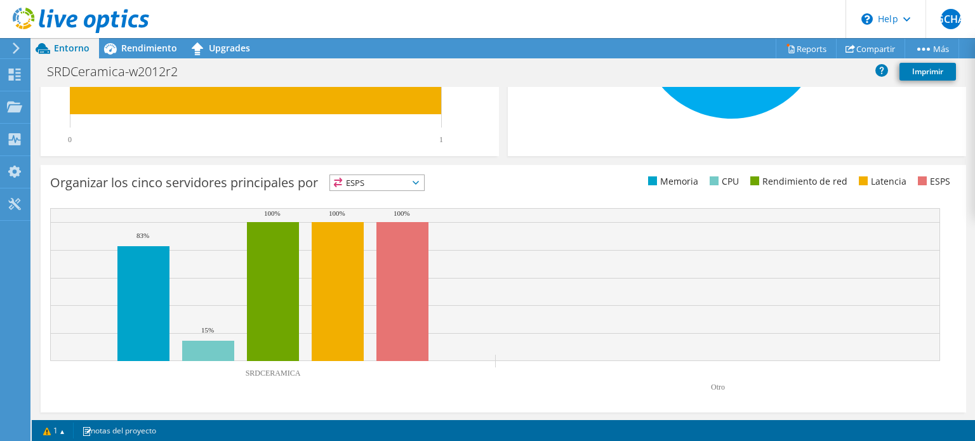
click at [402, 180] on span "ESPS" at bounding box center [377, 182] width 94 height 15
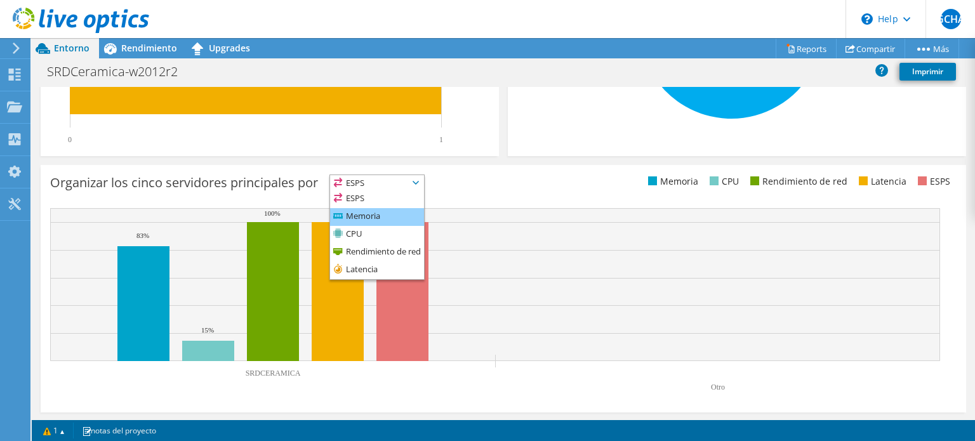
click at [381, 218] on li "Memoria" at bounding box center [377, 217] width 94 height 18
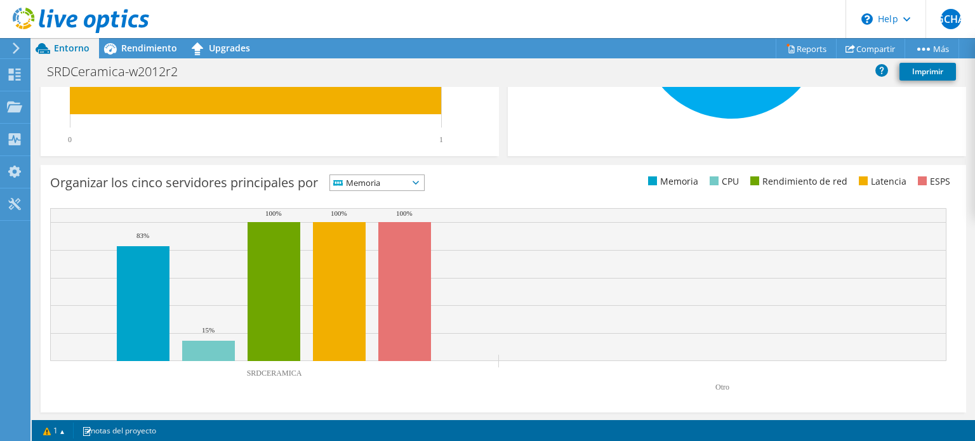
click at [387, 185] on span "Memoria" at bounding box center [369, 182] width 78 height 15
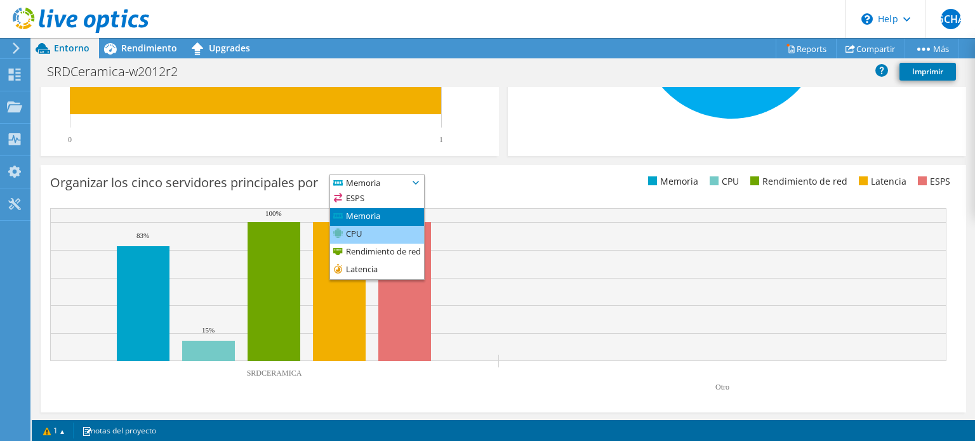
click at [375, 228] on li "CPU" at bounding box center [377, 235] width 94 height 18
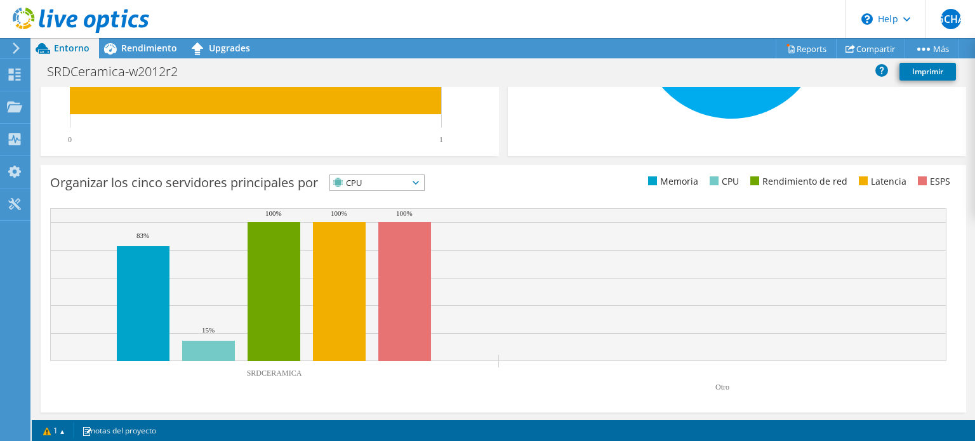
click at [390, 187] on span "CPU" at bounding box center [369, 182] width 78 height 15
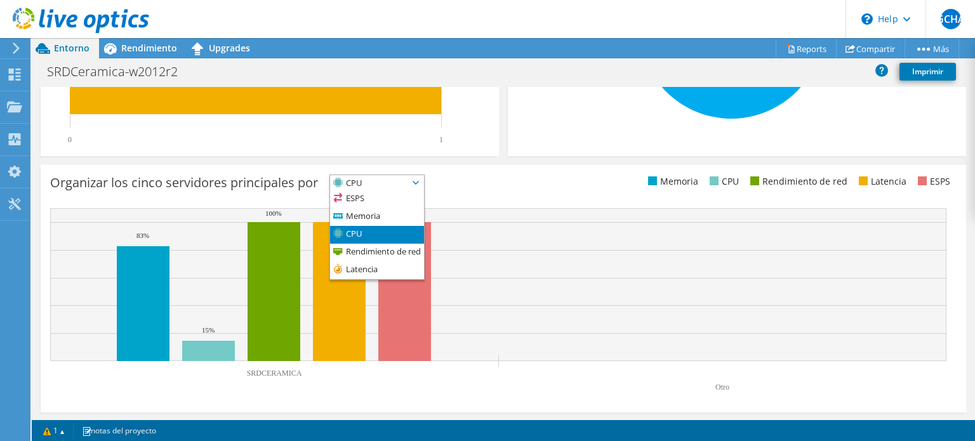
click at [671, 187] on li "Memoria" at bounding box center [671, 182] width 53 height 14
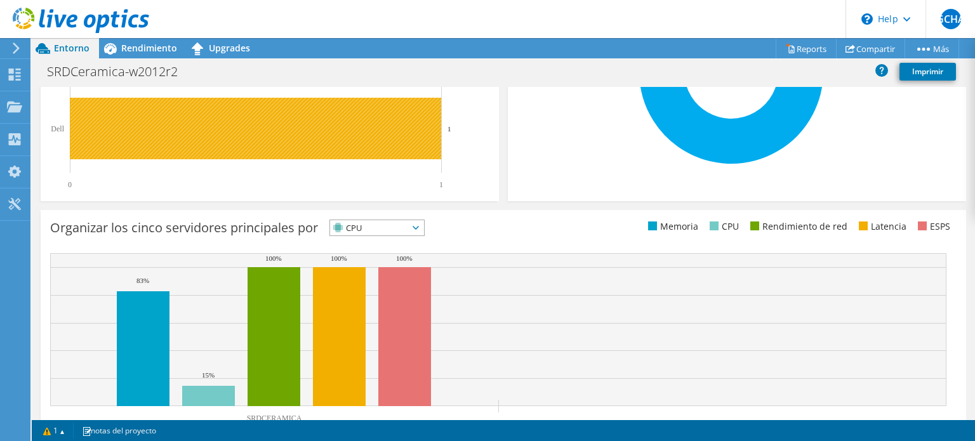
scroll to position [376, 0]
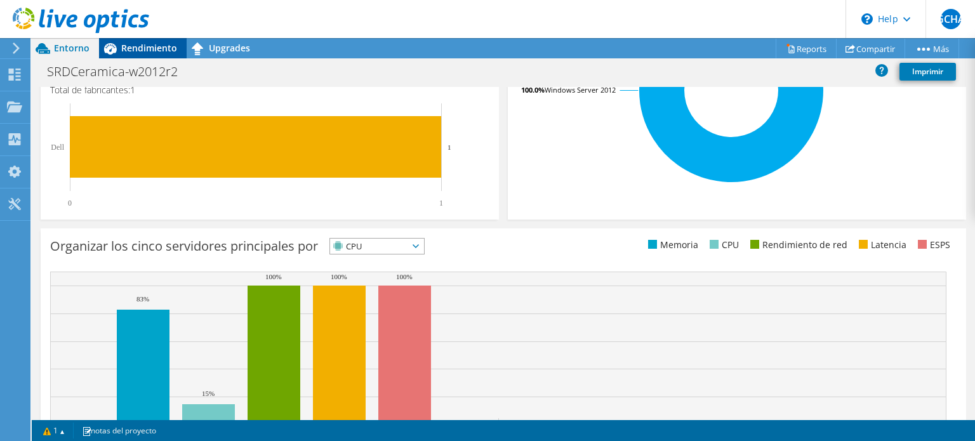
click at [152, 53] on span "Rendimiento" at bounding box center [149, 48] width 56 height 12
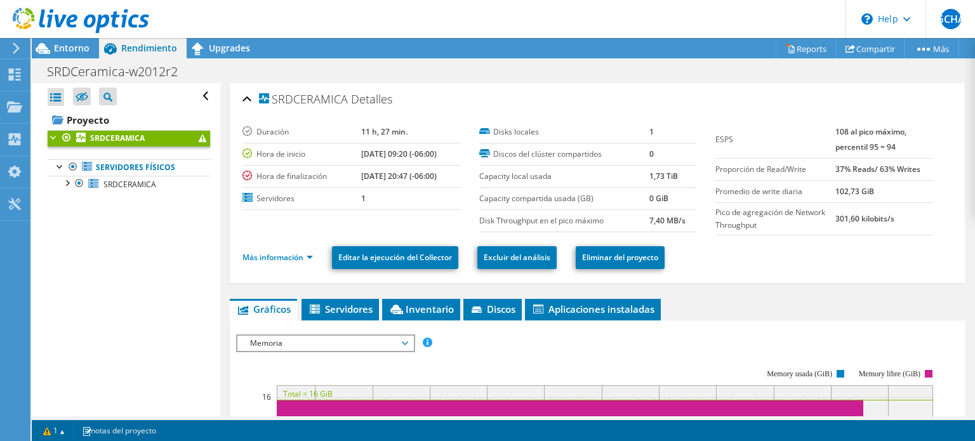
click at [388, 341] on span "Memoria" at bounding box center [325, 343] width 163 height 15
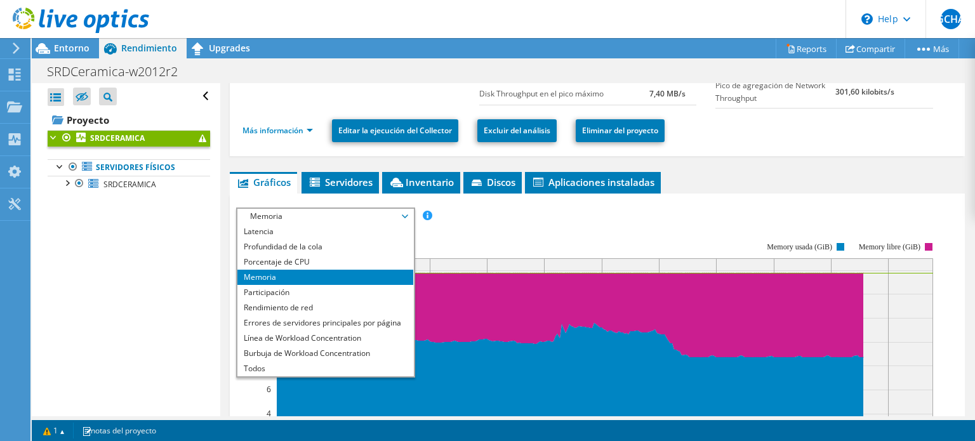
scroll to position [190, 0]
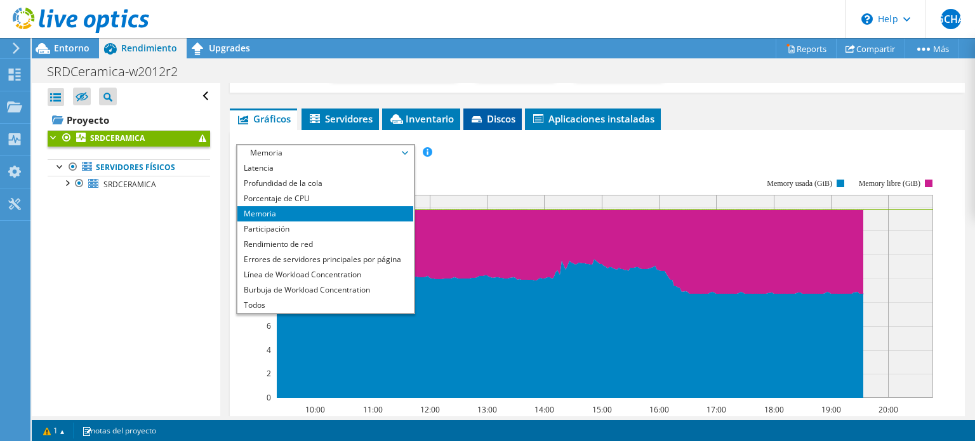
click at [489, 112] on span "Discos" at bounding box center [493, 118] width 46 height 13
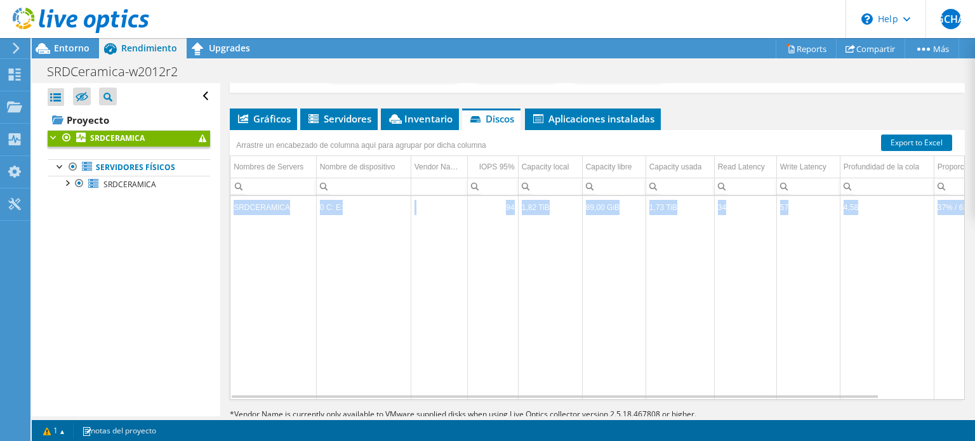
drag, startPoint x: 692, startPoint y: 397, endPoint x: 823, endPoint y: 383, distance: 132.2
click at [823, 383] on div "Arrastre un encabezado de columna aquí para agrupar por dicha columna Nombres d…" at bounding box center [597, 265] width 735 height 270
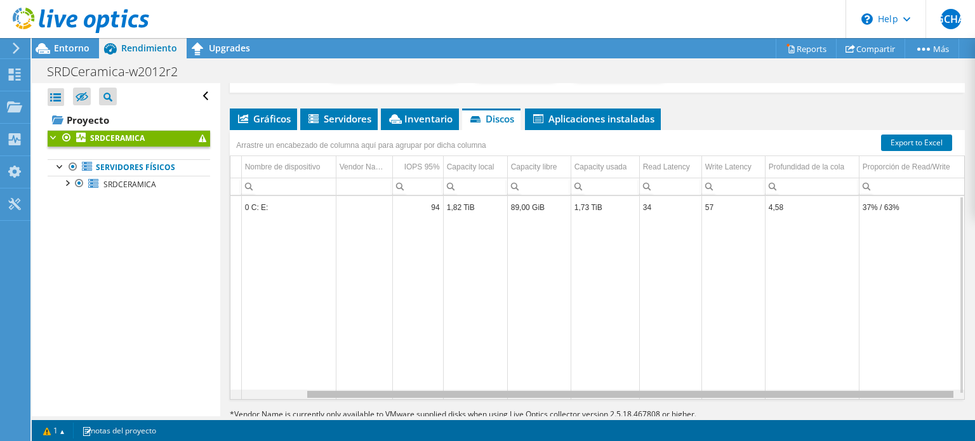
scroll to position [0, 84]
drag, startPoint x: 830, startPoint y: 393, endPoint x: 923, endPoint y: 390, distance: 92.7
click at [923, 390] on body "GCHA Usuario final Gerson Christi Hernandez Araiz ghernandez@microcomp.com.mx M…" at bounding box center [487, 220] width 975 height 441
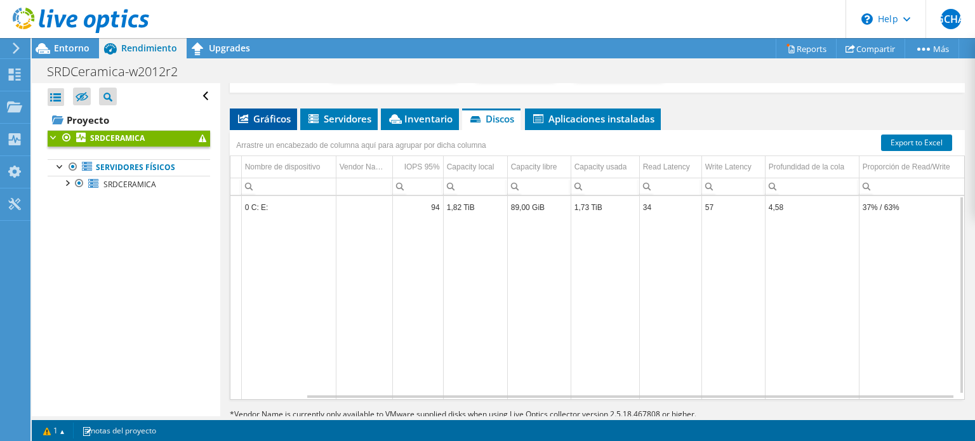
click at [256, 123] on li "Gráficos" at bounding box center [263, 120] width 67 height 22
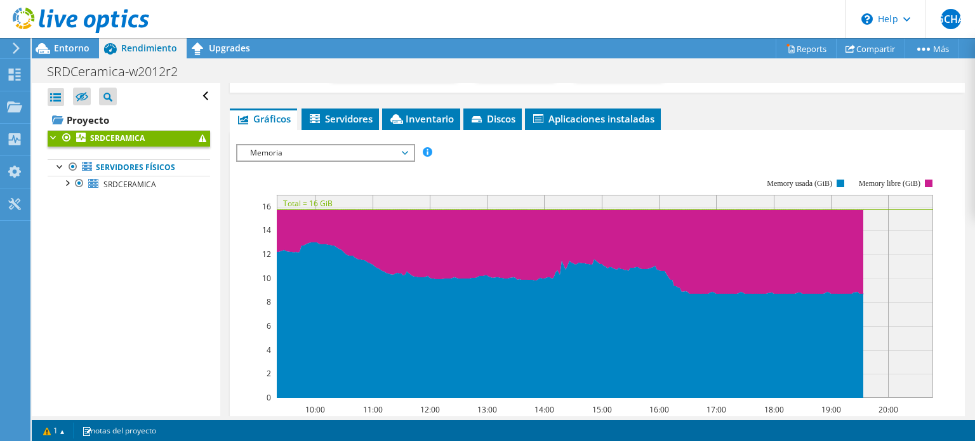
click at [366, 147] on span "Memoria" at bounding box center [325, 152] width 163 height 15
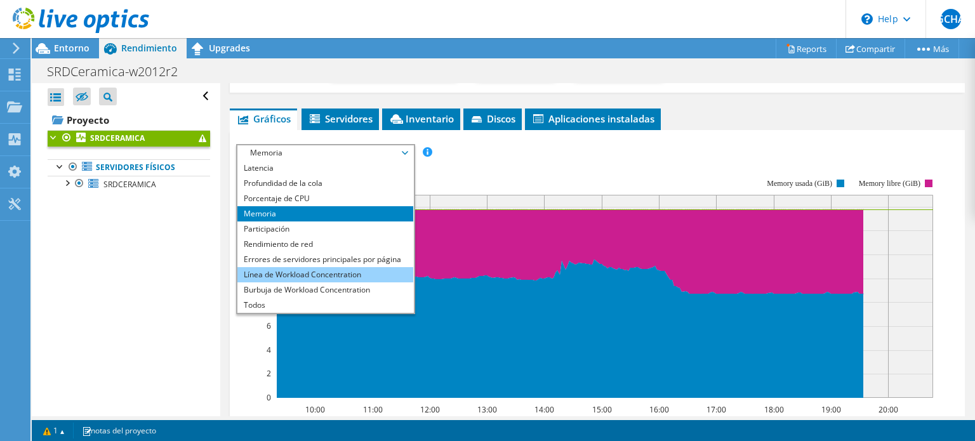
click at [349, 276] on li "Línea de Workload Concentration" at bounding box center [325, 274] width 176 height 15
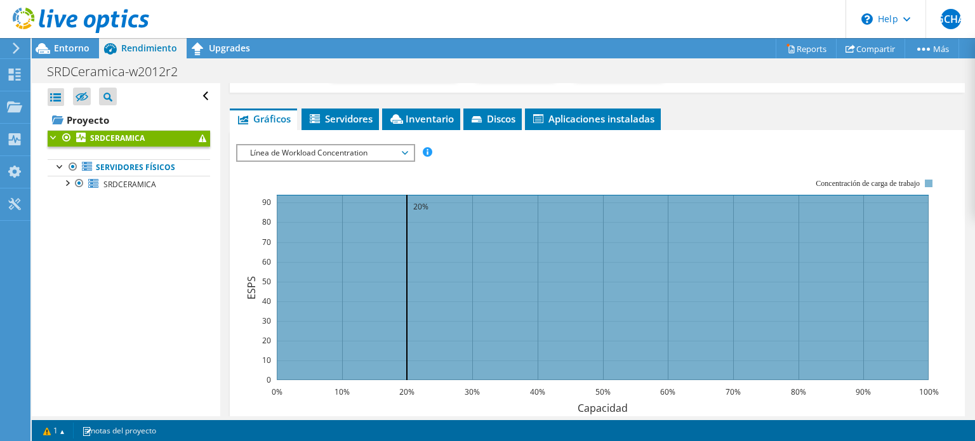
scroll to position [446, 0]
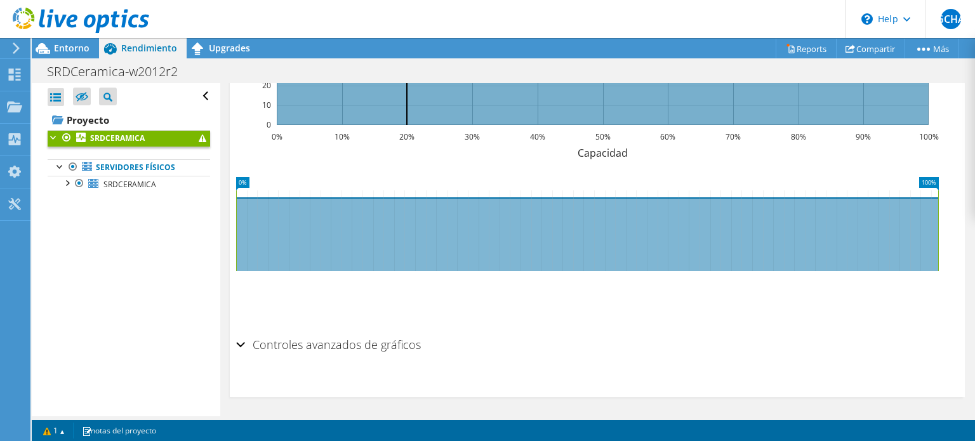
click at [284, 339] on h2 "Controles avanzados de gráficos" at bounding box center [328, 344] width 185 height 25
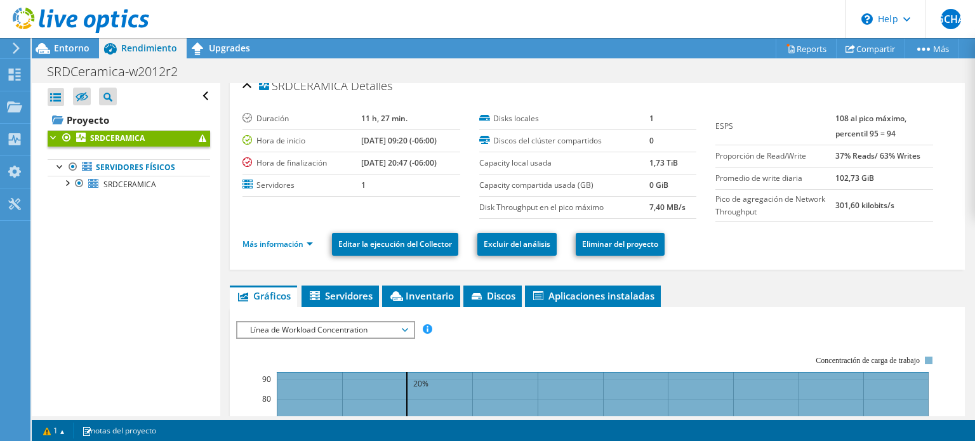
scroll to position [0, 0]
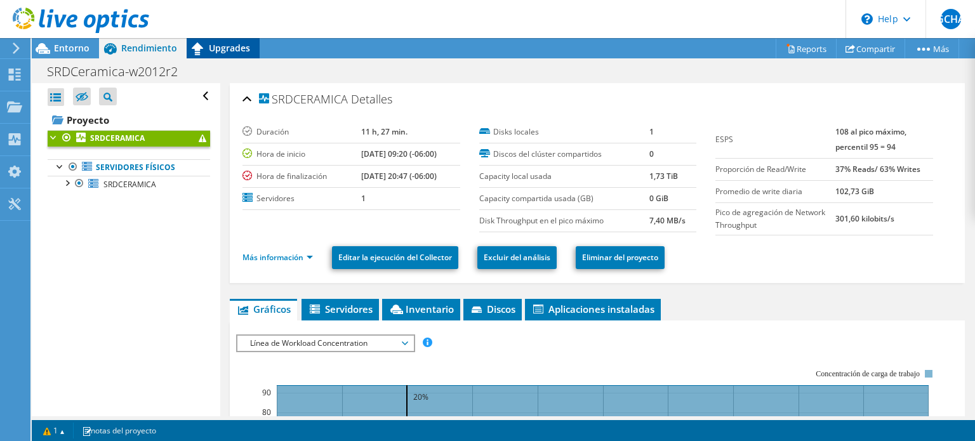
click at [244, 51] on span "Upgrades" at bounding box center [229, 48] width 41 height 12
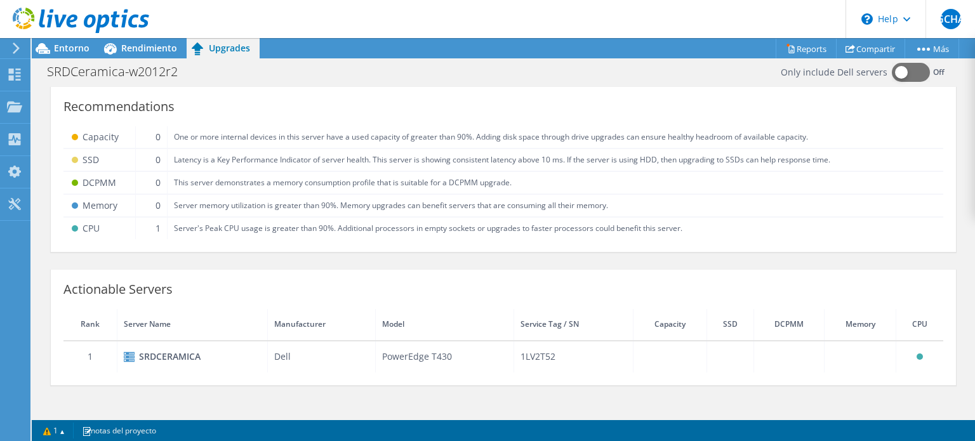
scroll to position [63, 0]
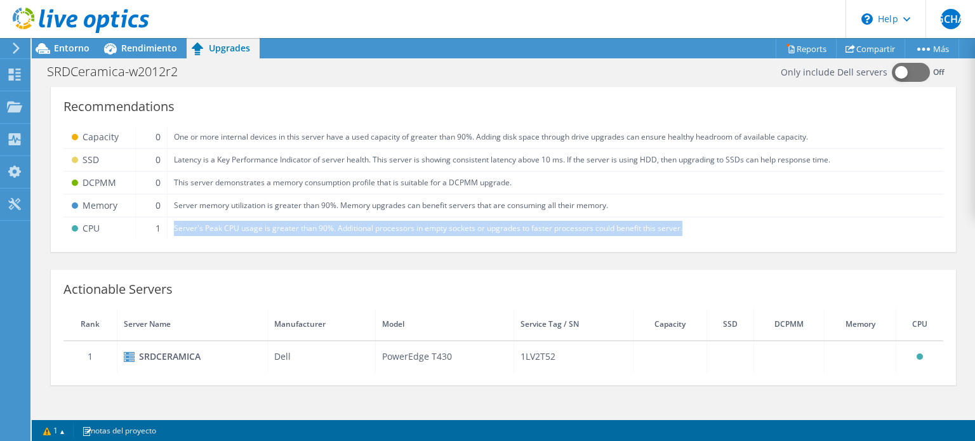
drag, startPoint x: 698, startPoint y: 229, endPoint x: 169, endPoint y: 225, distance: 528.2
click at [169, 225] on td "Server's Peak CPU usage is greater than 90%. Additional processors in empty soc…" at bounding box center [555, 228] width 776 height 22
copy td "Server's Peak CPU usage is greater than 90%. Additional processors in empty soc…"
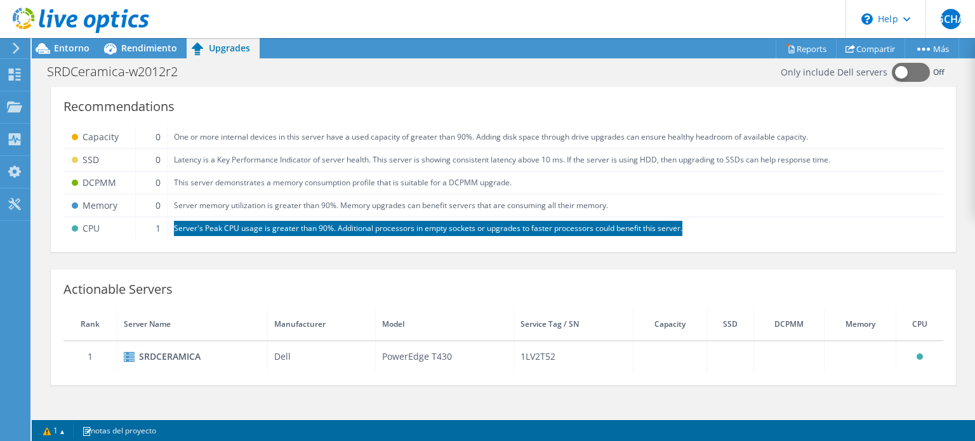
scroll to position [127, 0]
